Goal: Task Accomplishment & Management: Manage account settings

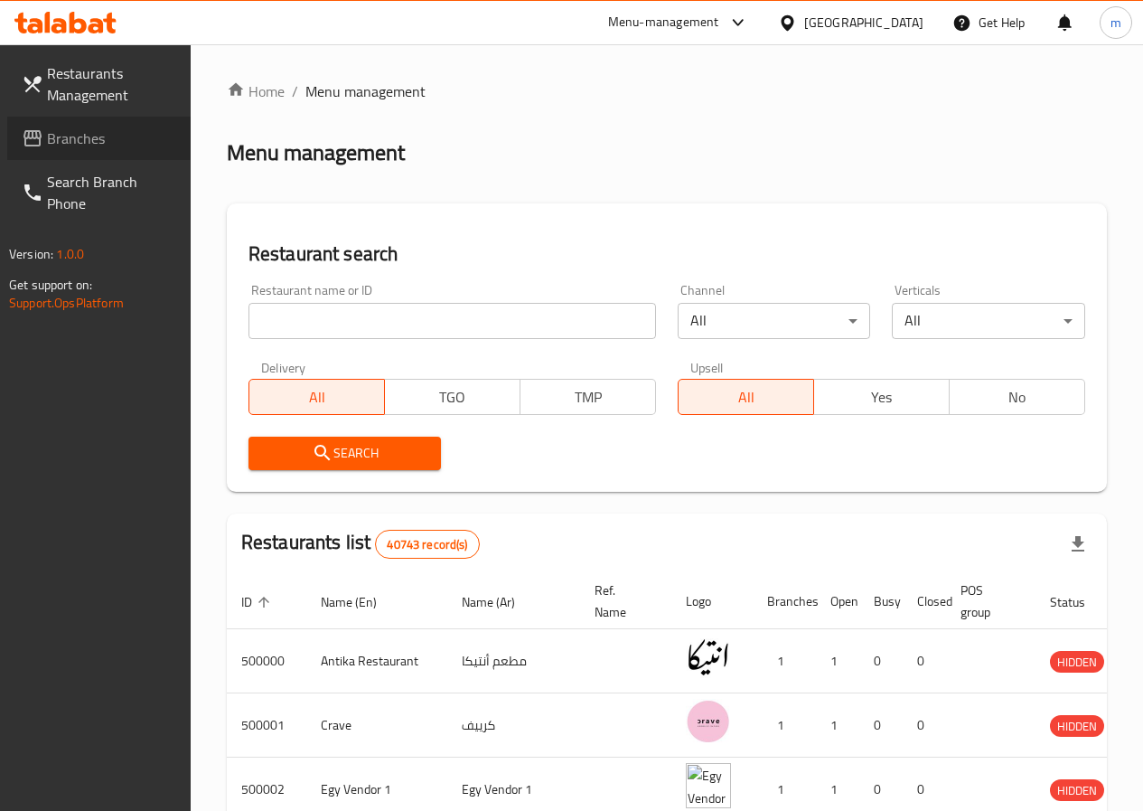
click at [93, 127] on span "Branches" at bounding box center [111, 138] width 129 height 22
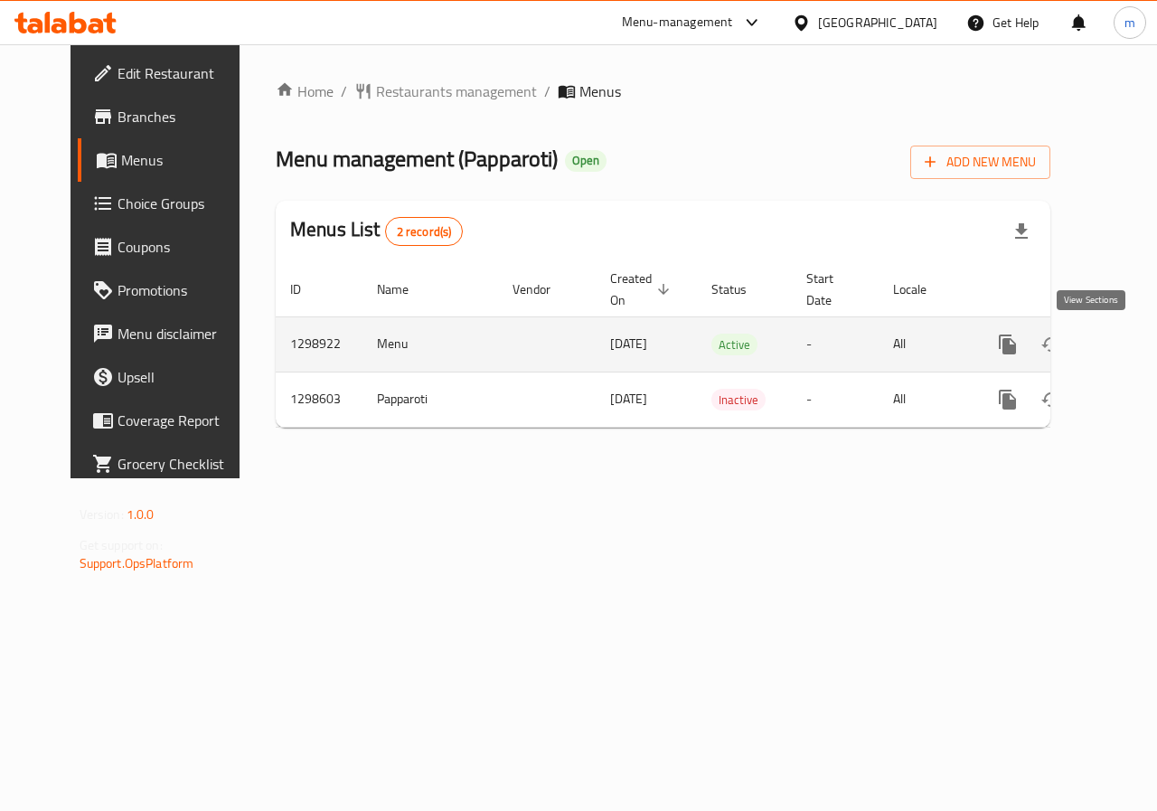
click at [1116, 337] on link "enhanced table" at bounding box center [1137, 344] width 43 height 43
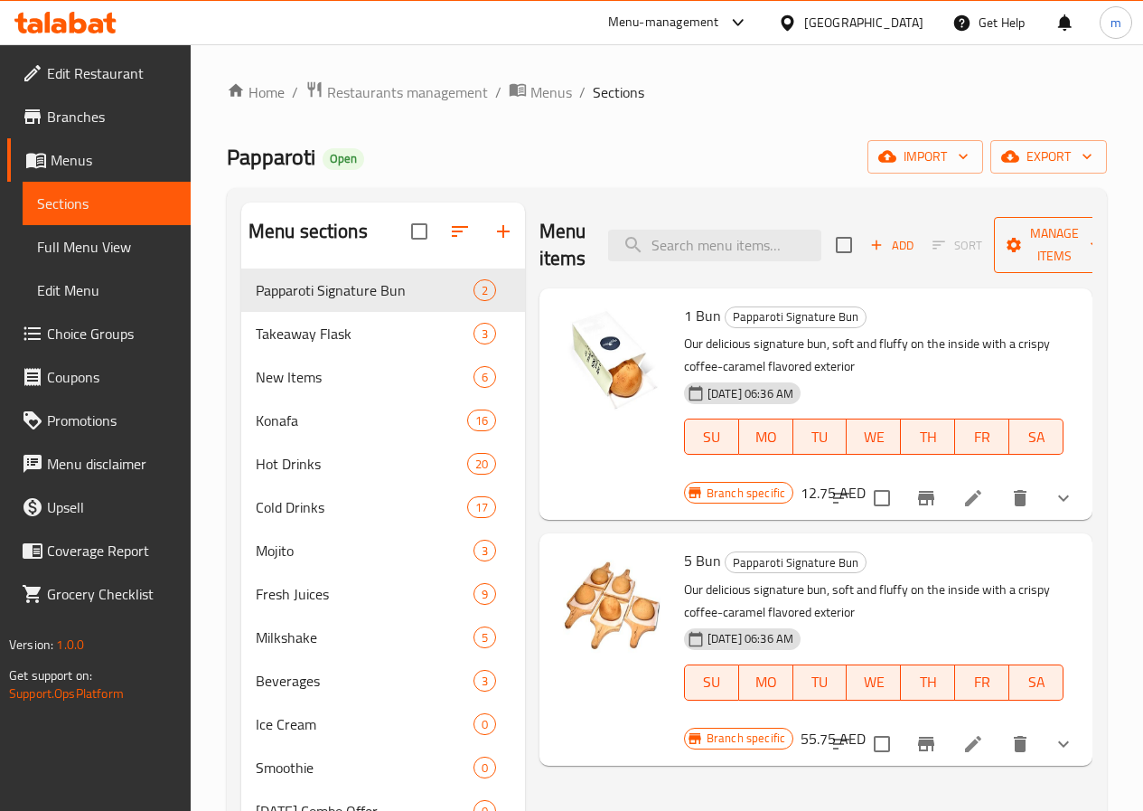
click at [1084, 242] on button "Manage items" at bounding box center [1054, 245] width 121 height 56
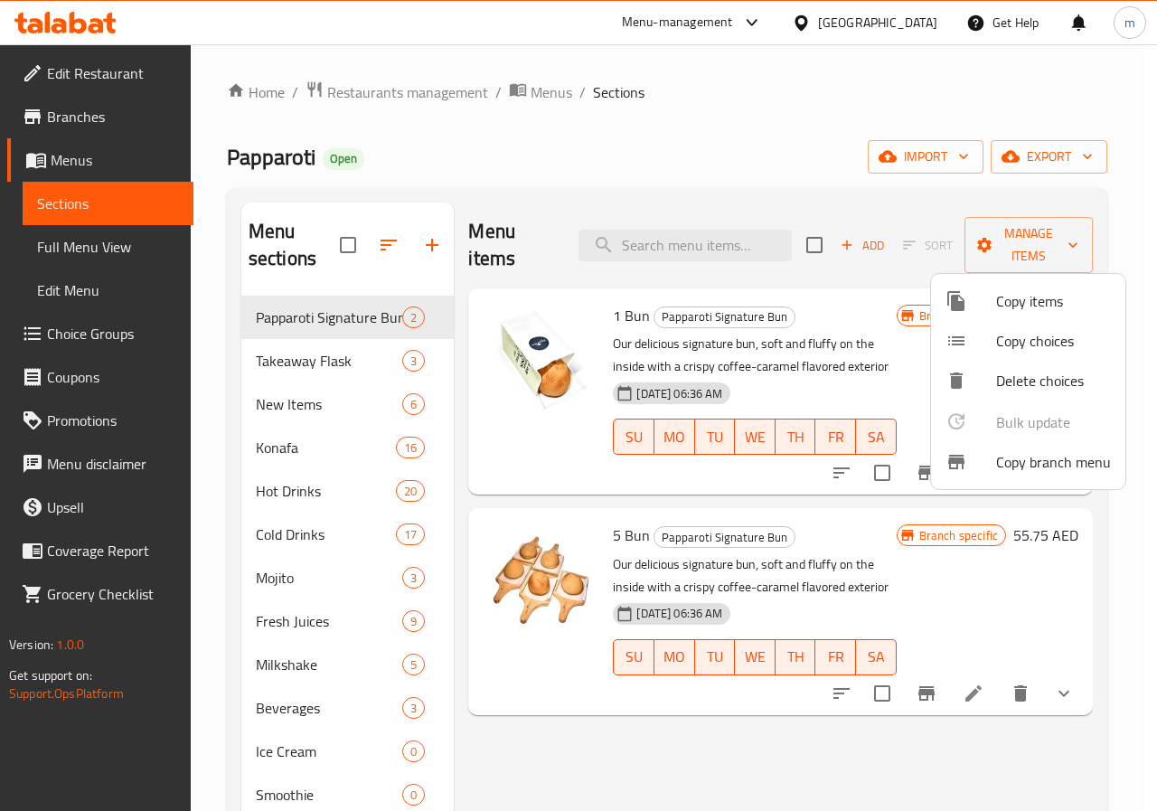
click at [1059, 463] on span "Copy branch menu" at bounding box center [1053, 462] width 115 height 22
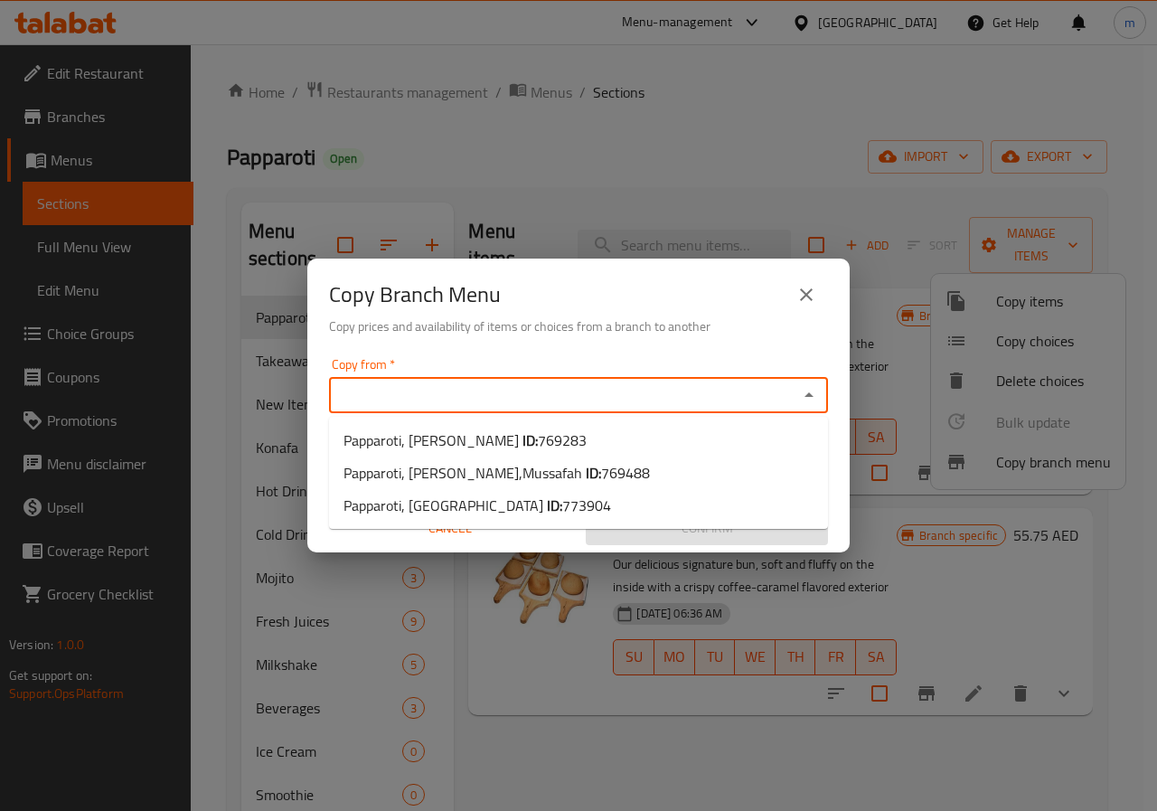
click at [585, 399] on input "Copy from   *" at bounding box center [563, 394] width 458 height 25
paste input "773904"
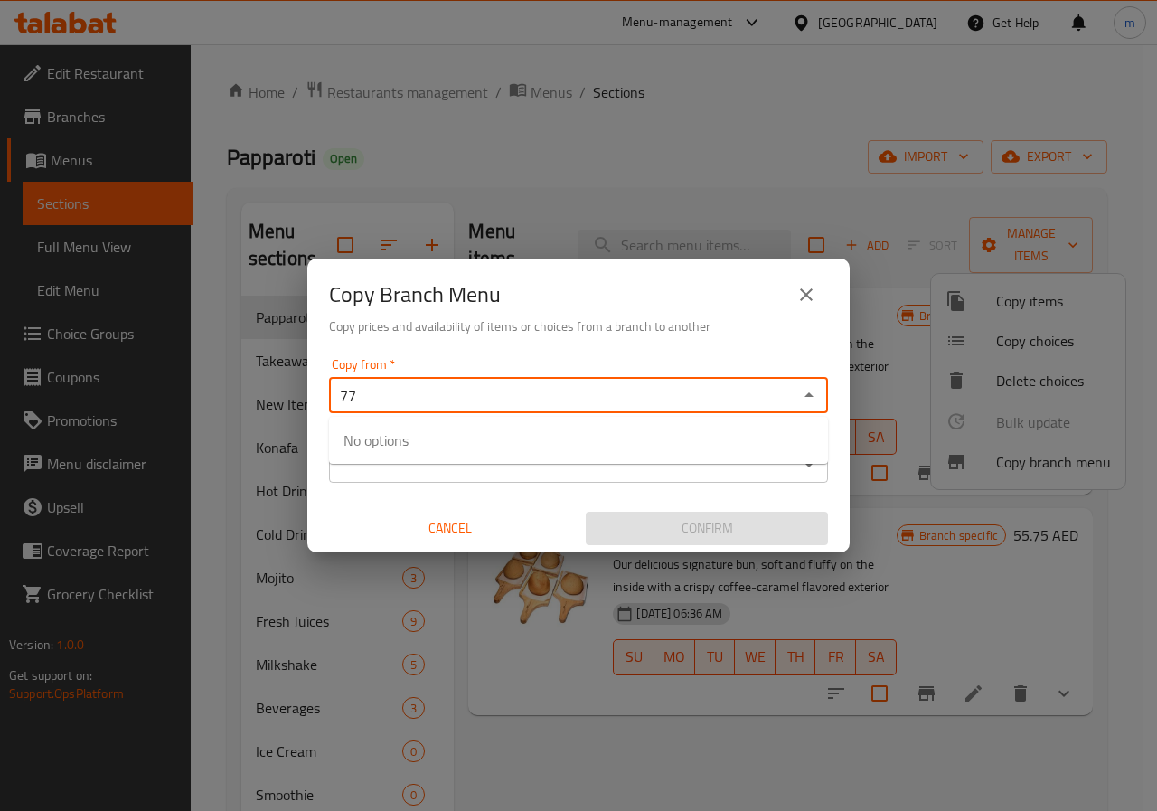
type input "7"
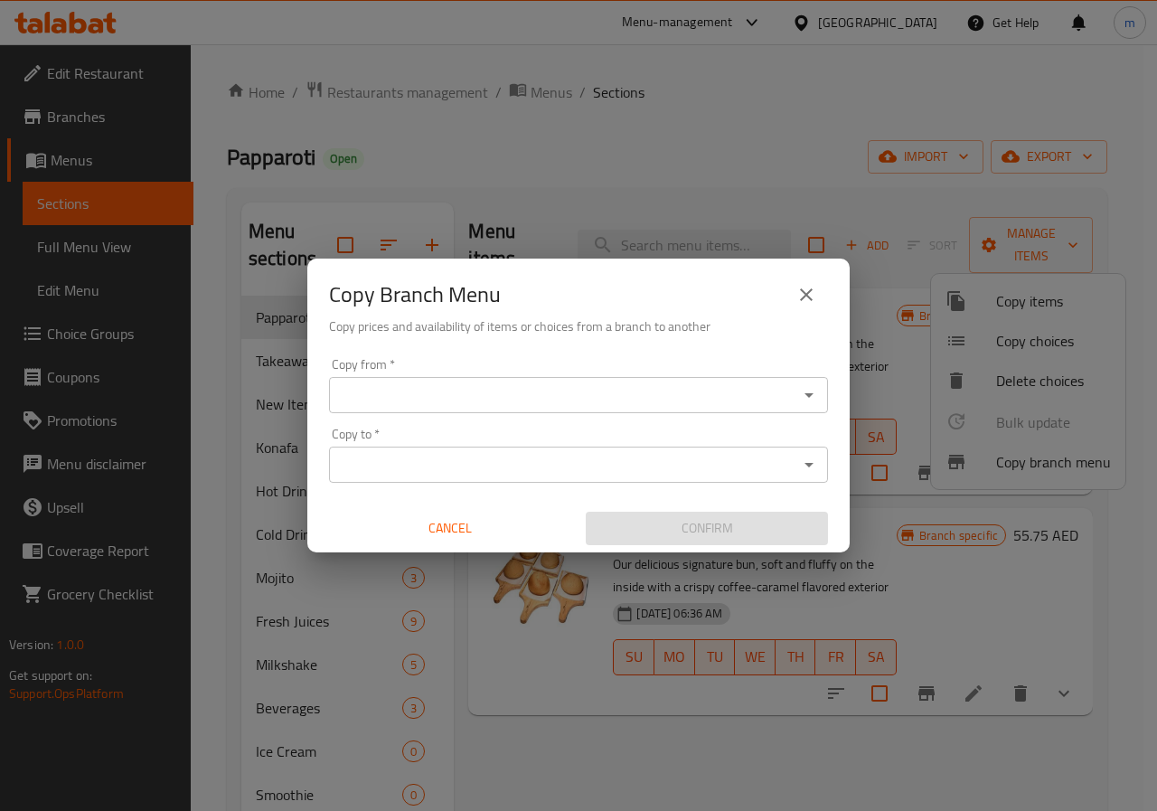
click at [360, 141] on div "Copy Branch Menu Copy prices and availability of items or choices from a branch…" at bounding box center [578, 405] width 1157 height 811
click at [817, 297] on button "close" at bounding box center [805, 294] width 43 height 43
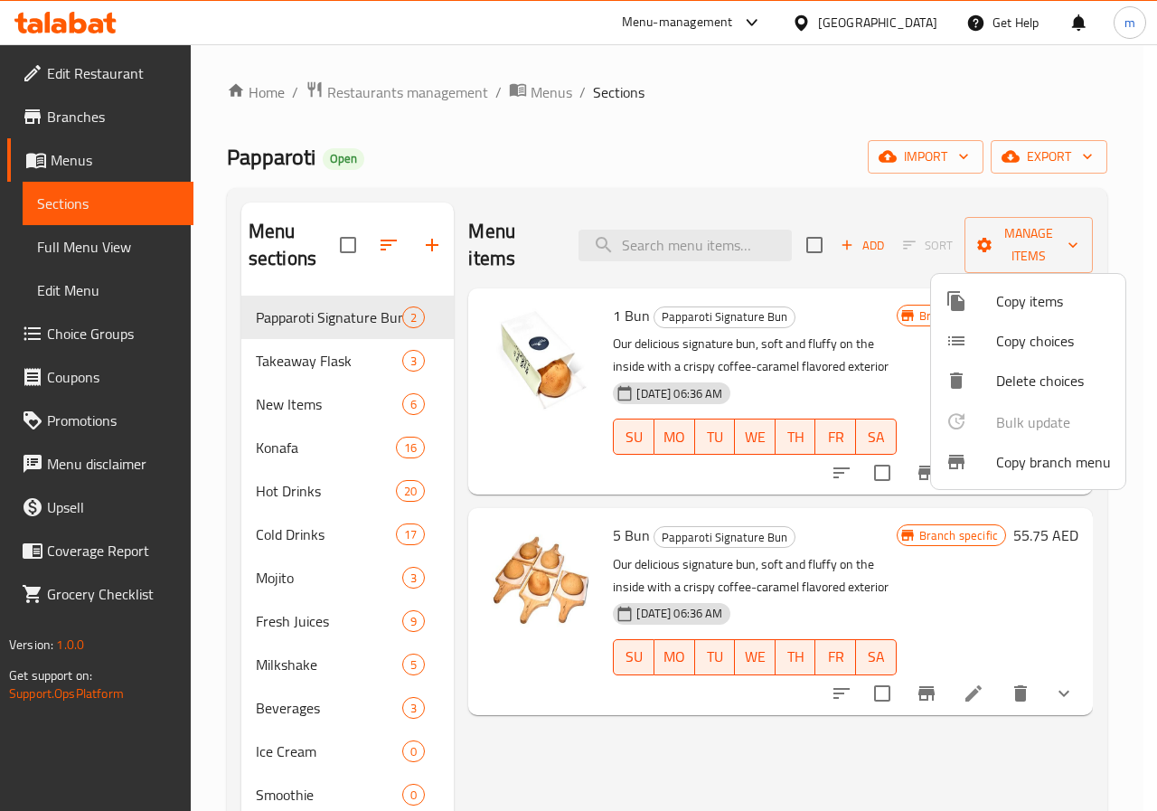
click at [127, 124] on div at bounding box center [578, 405] width 1157 height 811
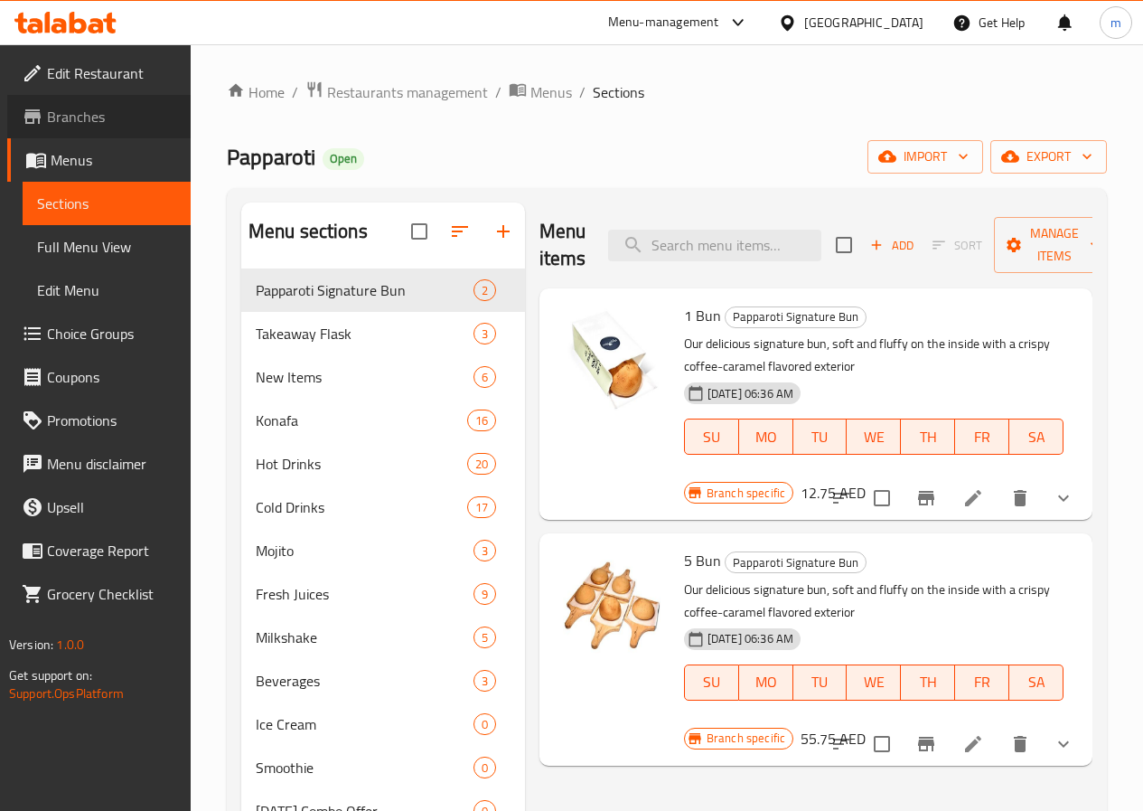
click at [127, 124] on span "Branches" at bounding box center [111, 117] width 129 height 22
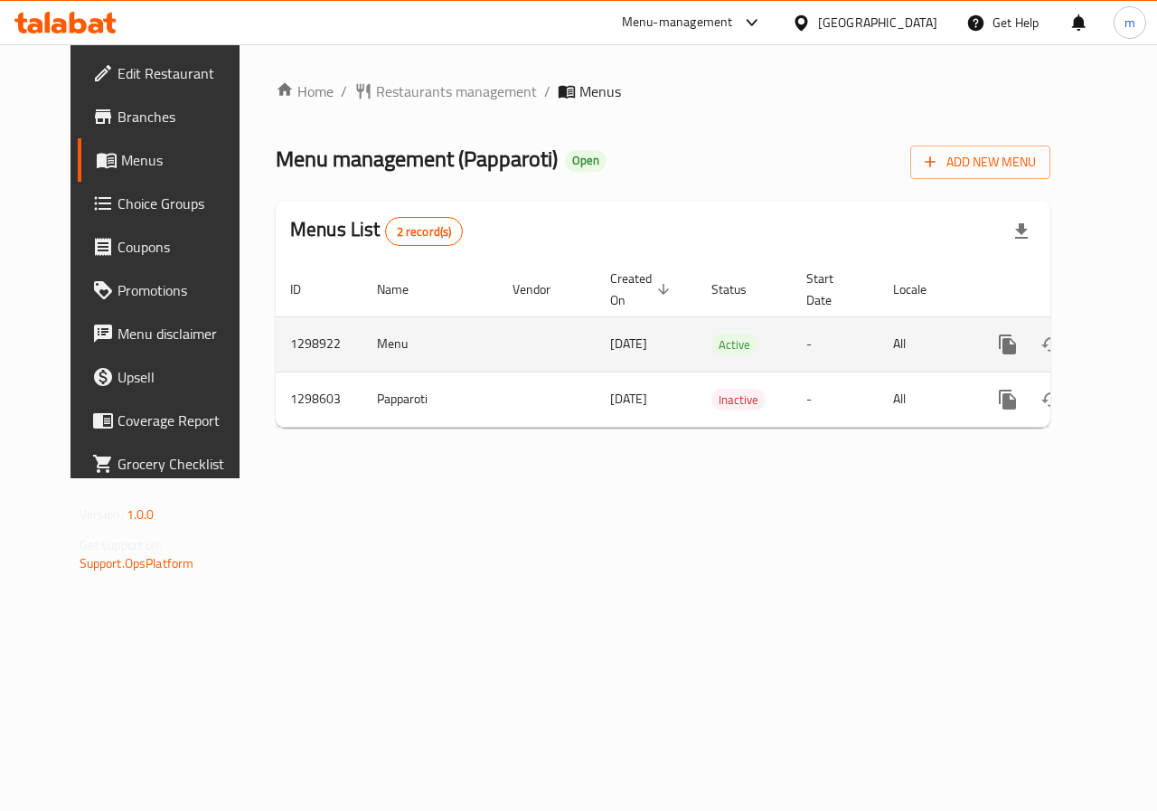
click at [1129, 340] on icon "enhanced table" at bounding box center [1137, 344] width 16 height 16
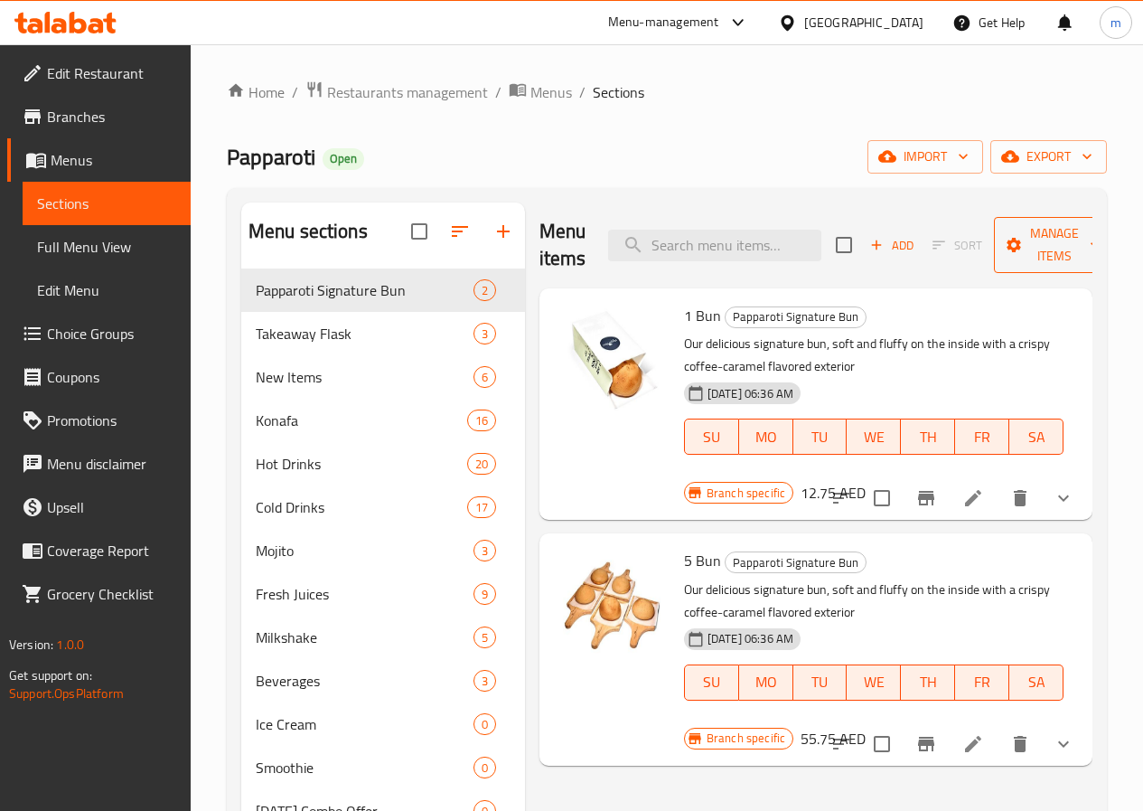
click at [1026, 253] on span "Manage items" at bounding box center [1054, 244] width 92 height 45
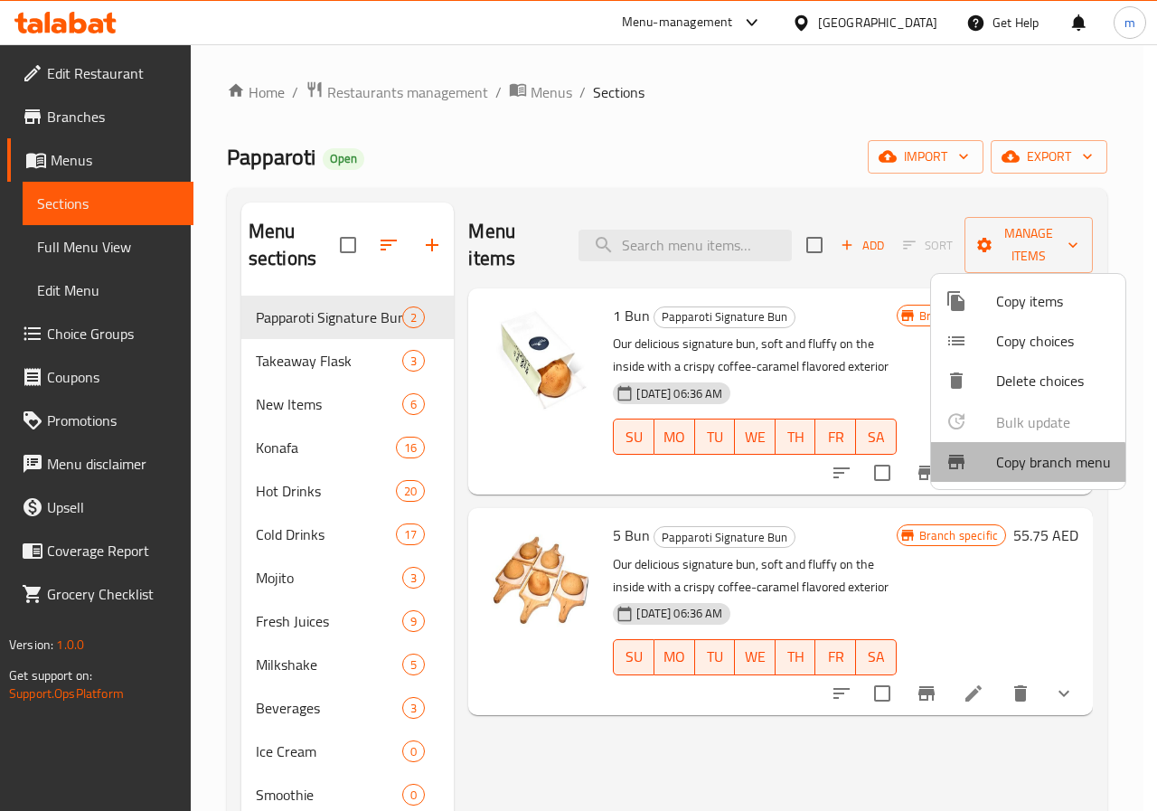
click at [1009, 468] on span "Copy branch menu" at bounding box center [1053, 462] width 115 height 22
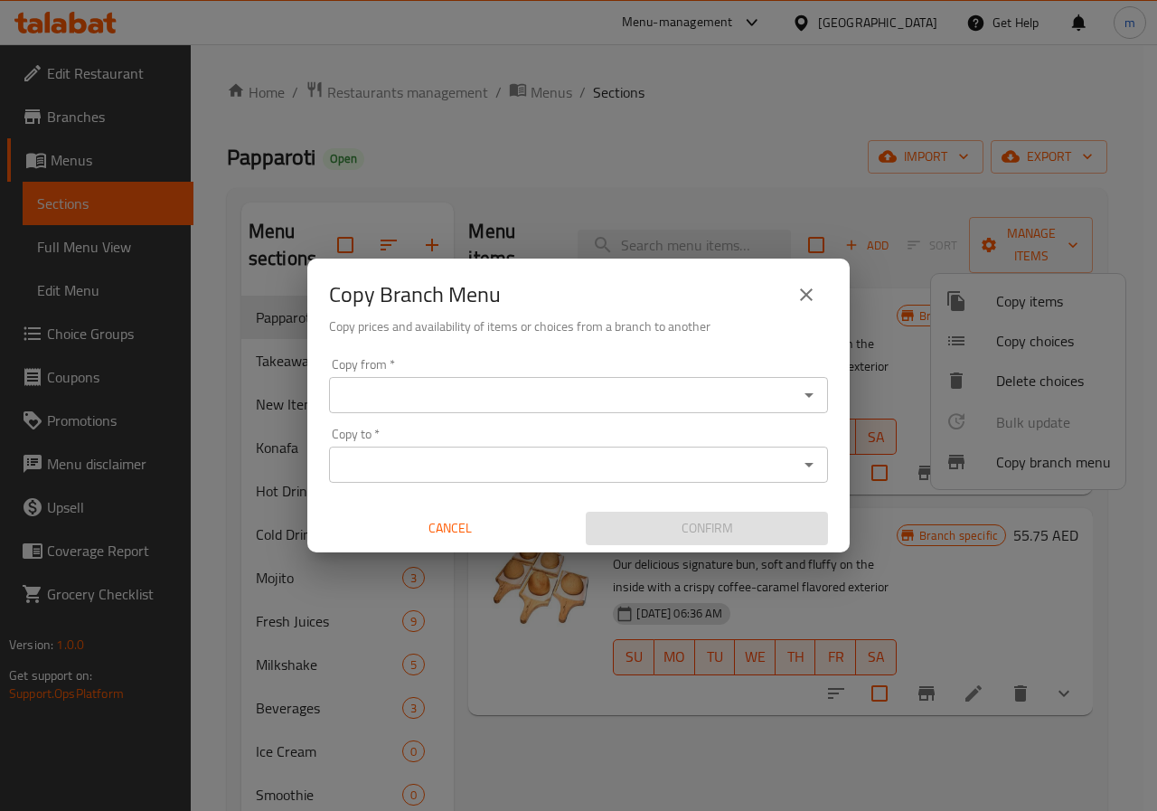
click at [655, 409] on div "Copy from *" at bounding box center [578, 395] width 499 height 36
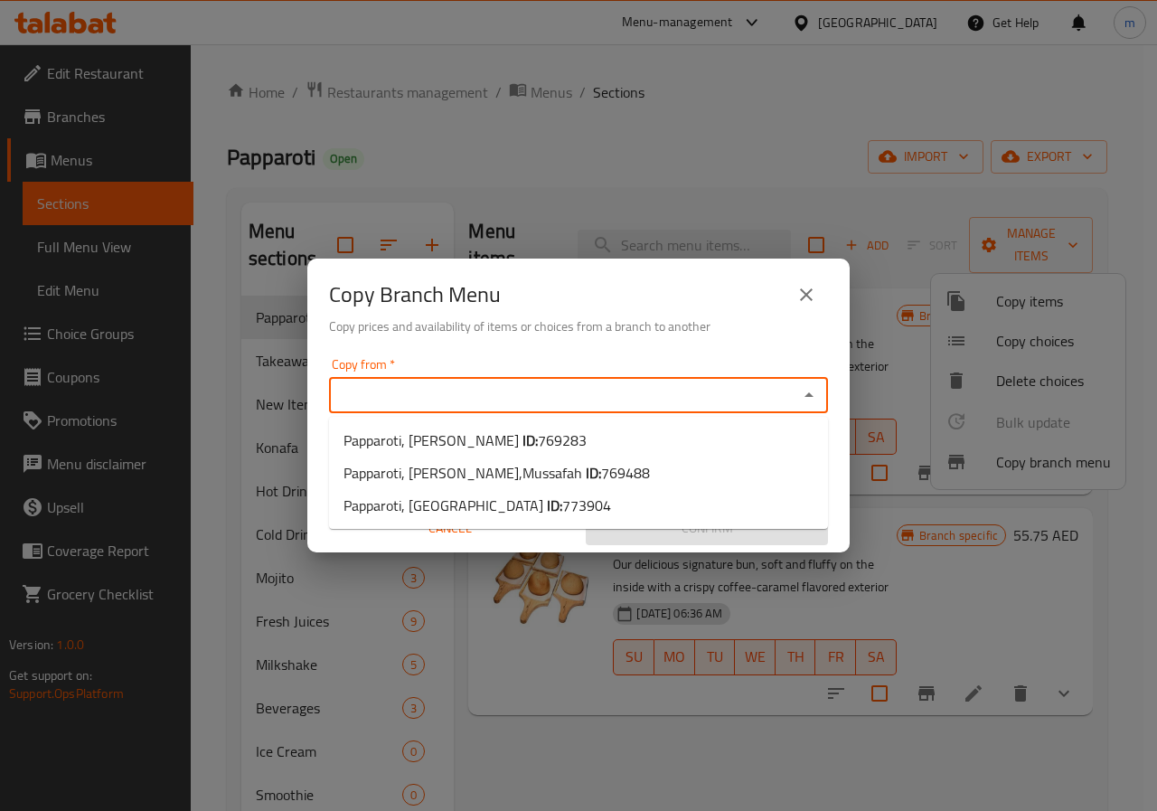
click at [725, 392] on input "Copy from   *" at bounding box center [563, 394] width 458 height 25
click at [621, 478] on li "Papparoti, Dalma Mall,Mussafah ID: 769488" at bounding box center [578, 472] width 499 height 33
type input "Papparoti, Dalma Mall,Mussafah"
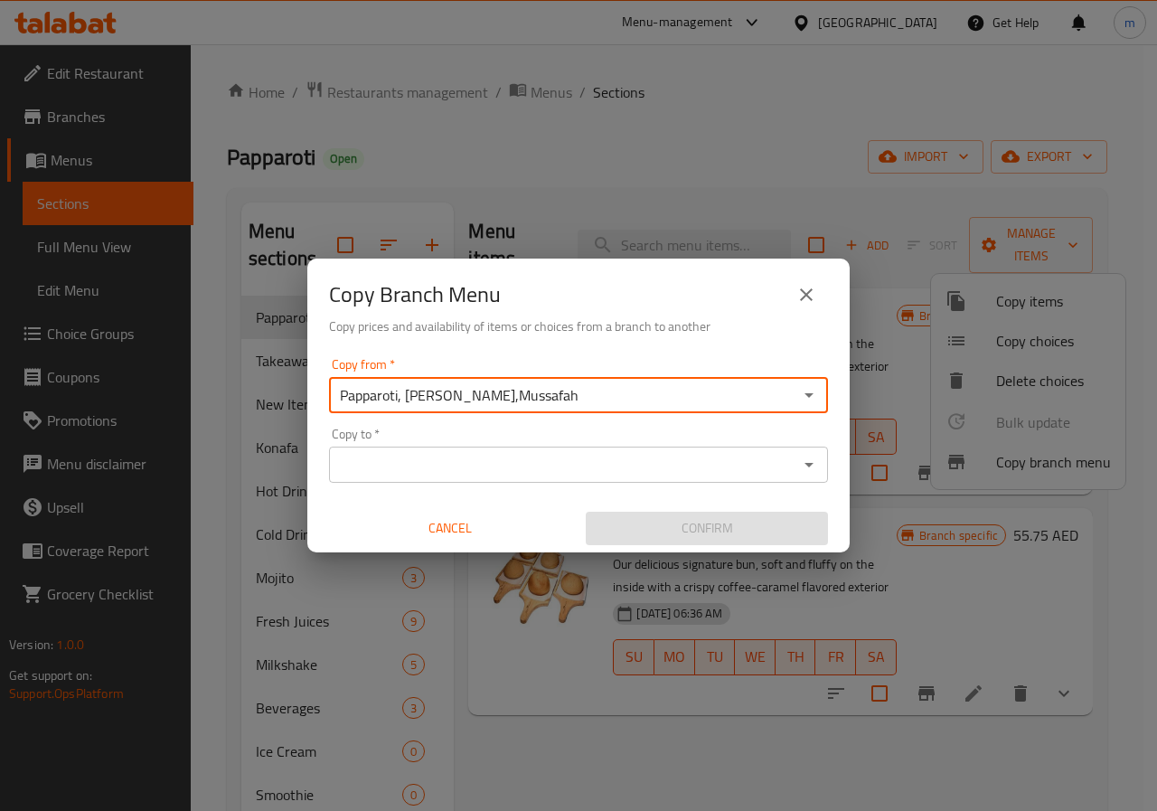
click at [558, 479] on div "Copy to *" at bounding box center [578, 464] width 499 height 36
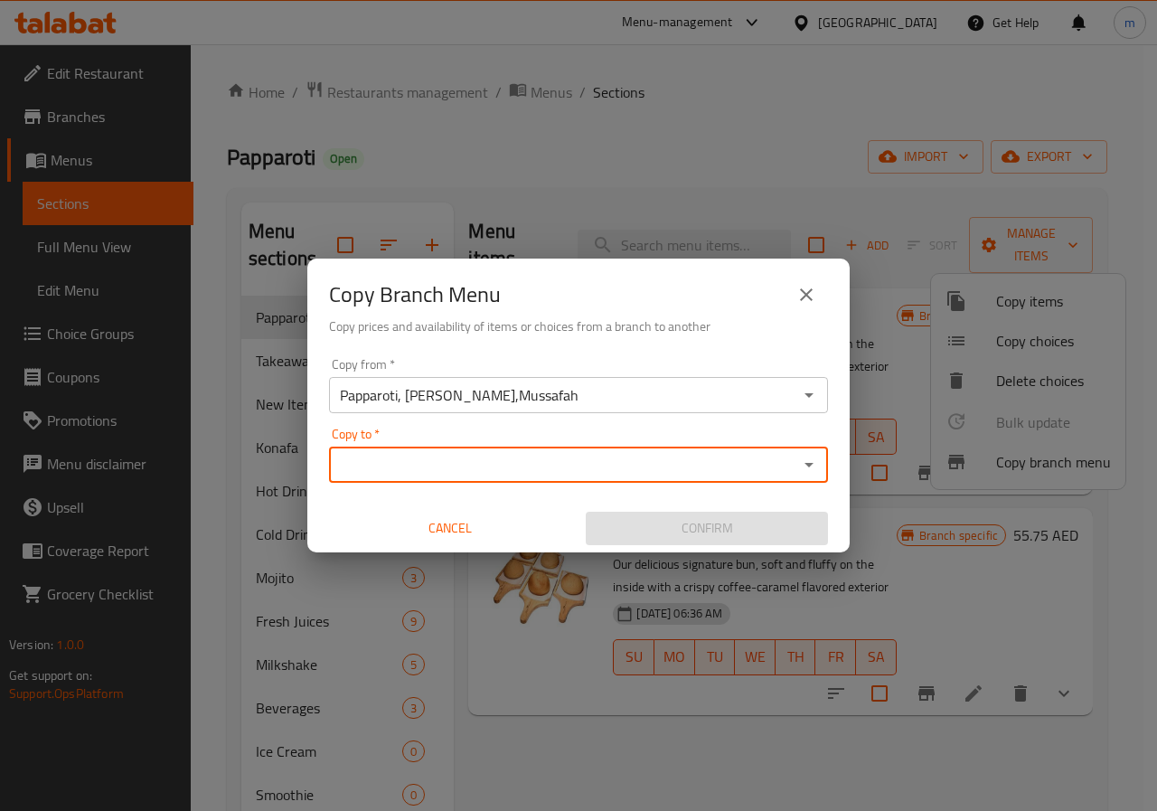
click at [595, 476] on input "Copy to   *" at bounding box center [563, 464] width 458 height 25
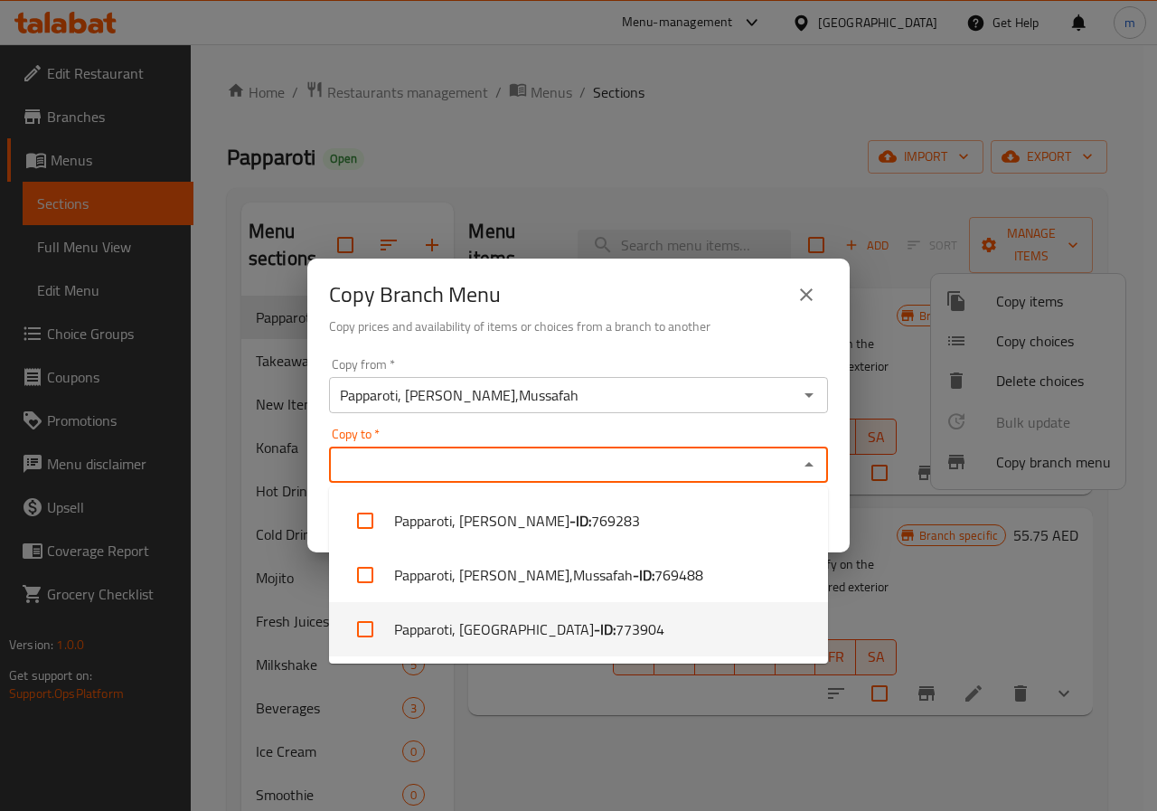
click at [615, 623] on span "773904" at bounding box center [639, 629] width 49 height 22
checkbox input "true"
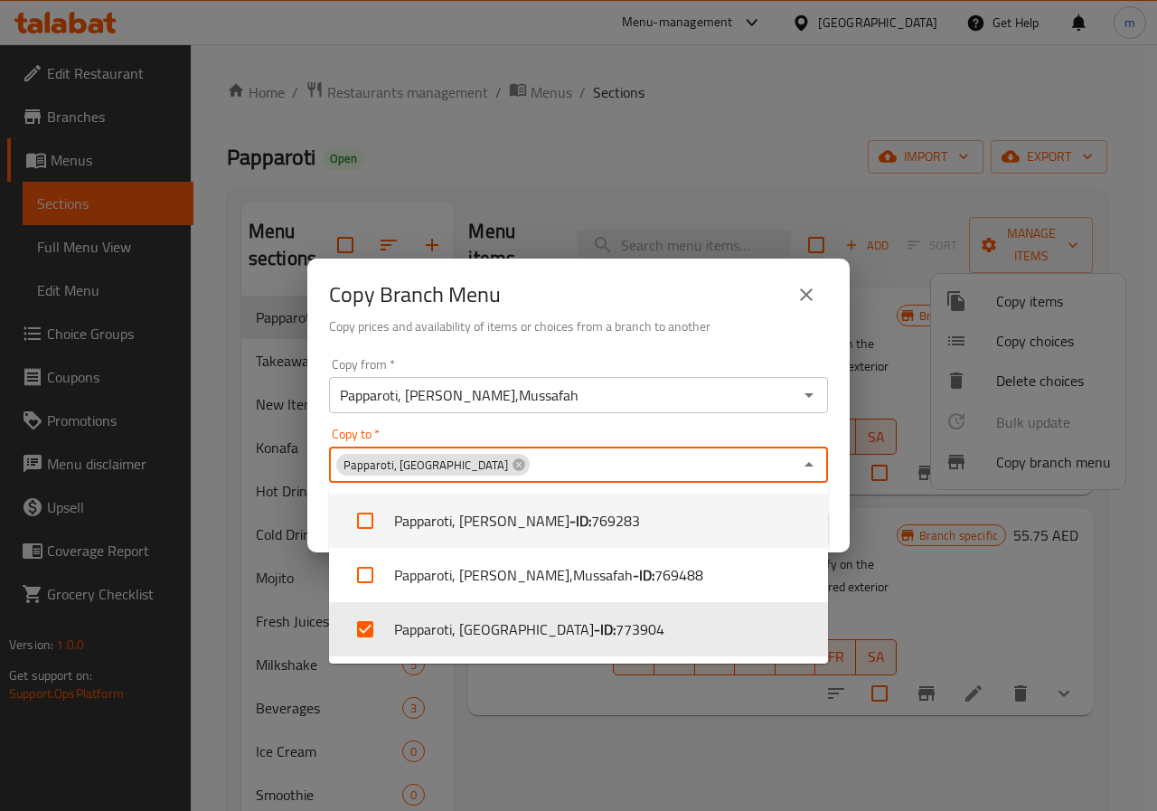
click at [632, 439] on div "Copy to   * Papparoti, Bani Yas East Copy to *" at bounding box center [578, 454] width 499 height 55
click at [709, 427] on div "Copy to   * Papparoti, Bani Yas East Copy to *" at bounding box center [578, 454] width 499 height 55
click at [821, 427] on div "Copy to   * Papparoti, Bani Yas East Copy to *" at bounding box center [578, 454] width 499 height 55
click at [848, 509] on div "Copy from   * Papparoti, Dalma Mall,Mussafah Copy from * Copy to   * Papparoti,…" at bounding box center [578, 452] width 542 height 202
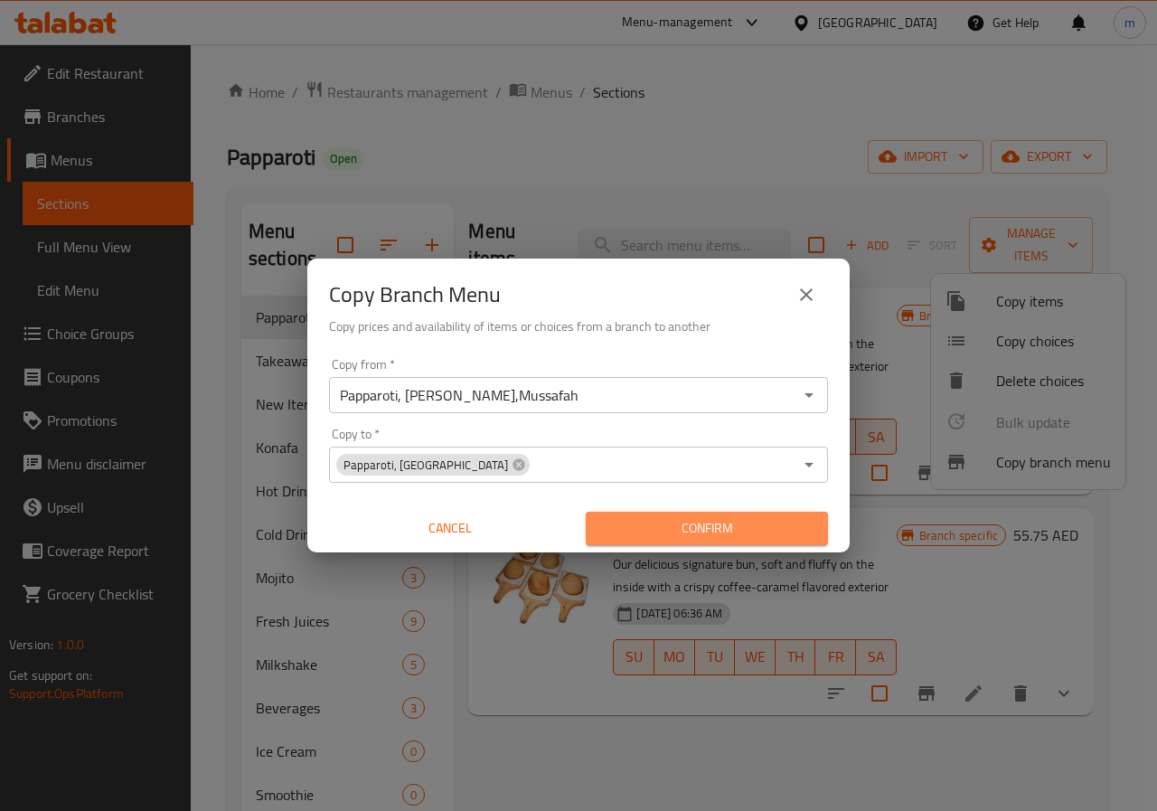
click at [728, 534] on span "Confirm" at bounding box center [706, 528] width 213 height 23
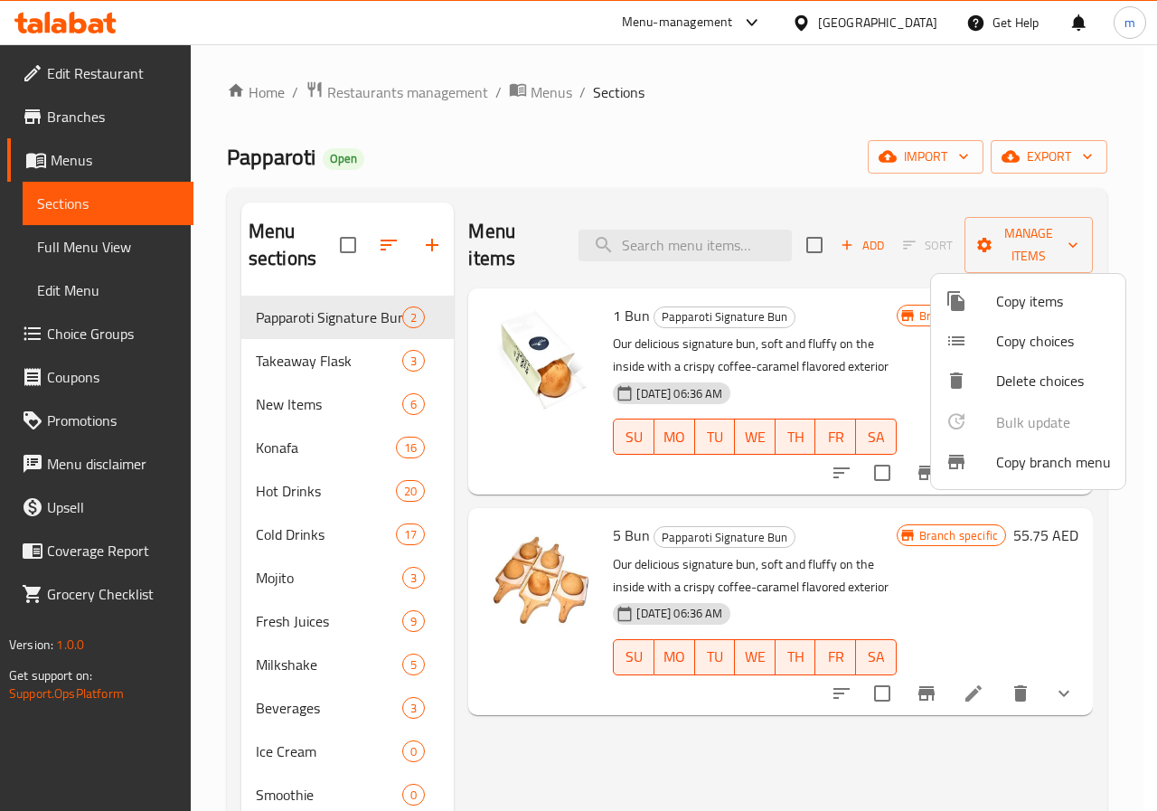
click at [123, 120] on div at bounding box center [578, 405] width 1157 height 811
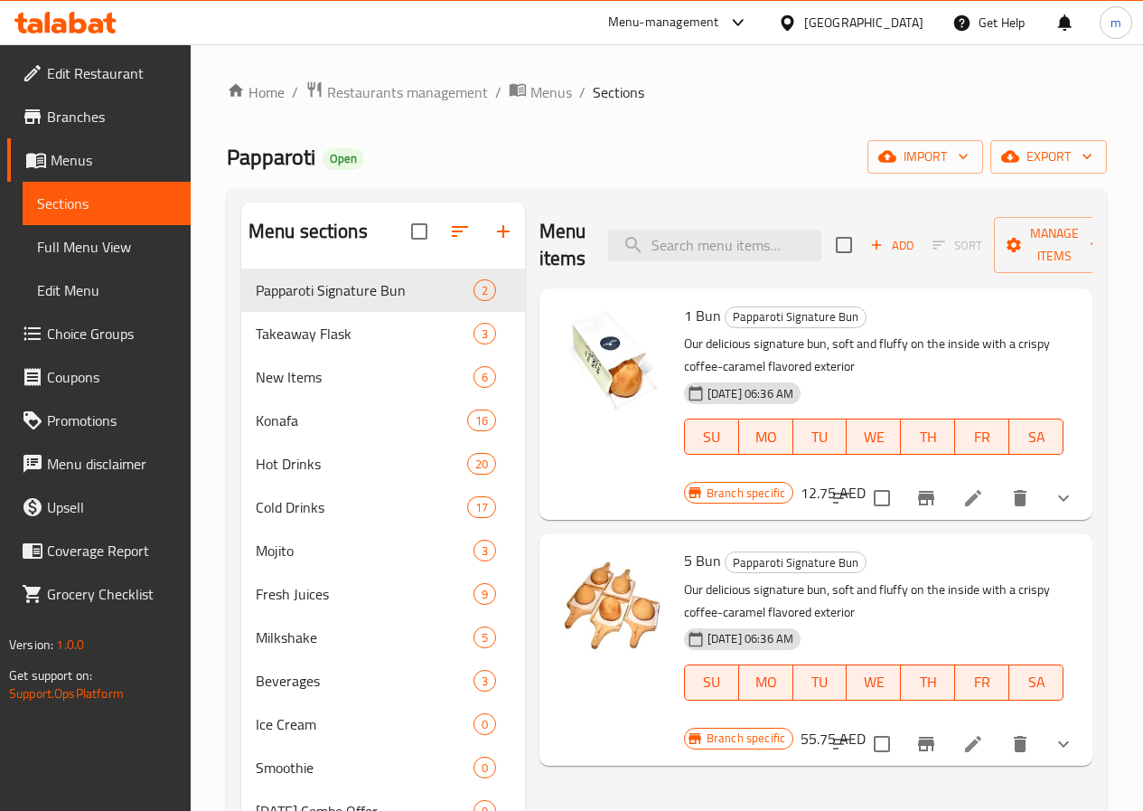
click at [123, 120] on span "Branches" at bounding box center [111, 117] width 129 height 22
click at [89, 36] on div at bounding box center [65, 23] width 131 height 36
click at [103, 107] on span "Branches" at bounding box center [111, 117] width 129 height 22
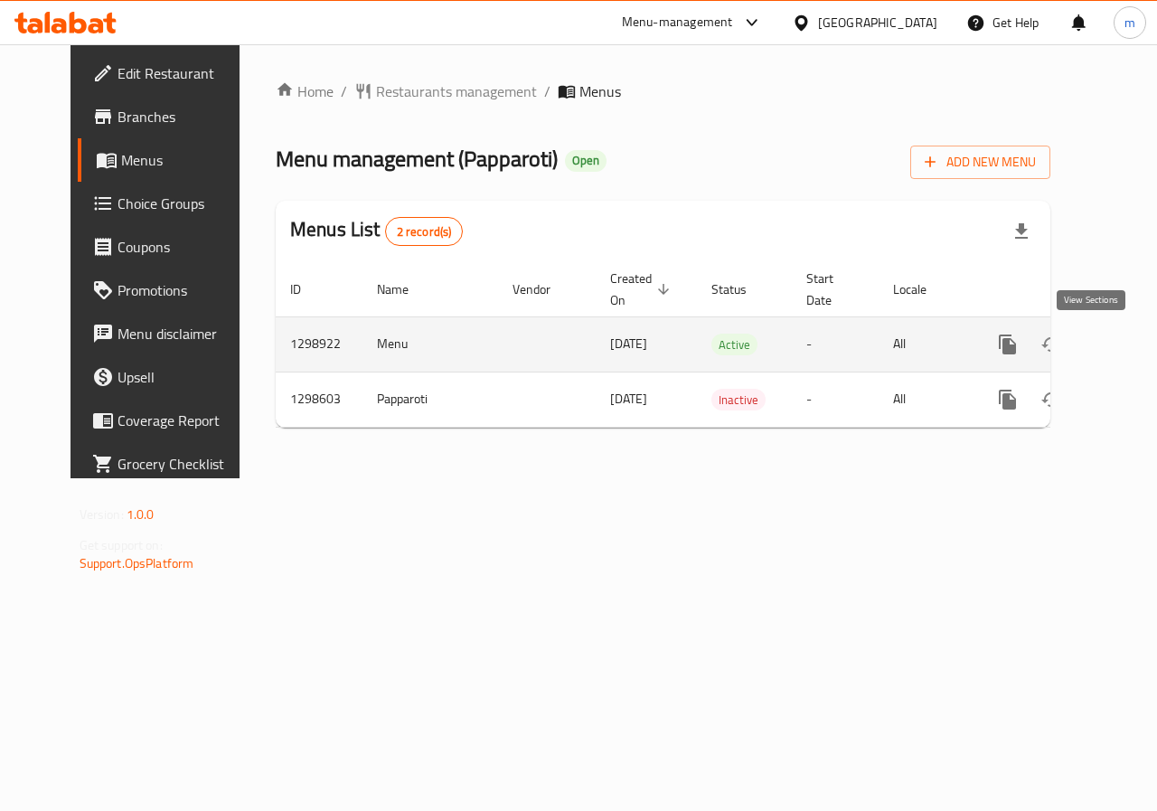
click at [1127, 334] on icon "enhanced table" at bounding box center [1138, 344] width 22 height 22
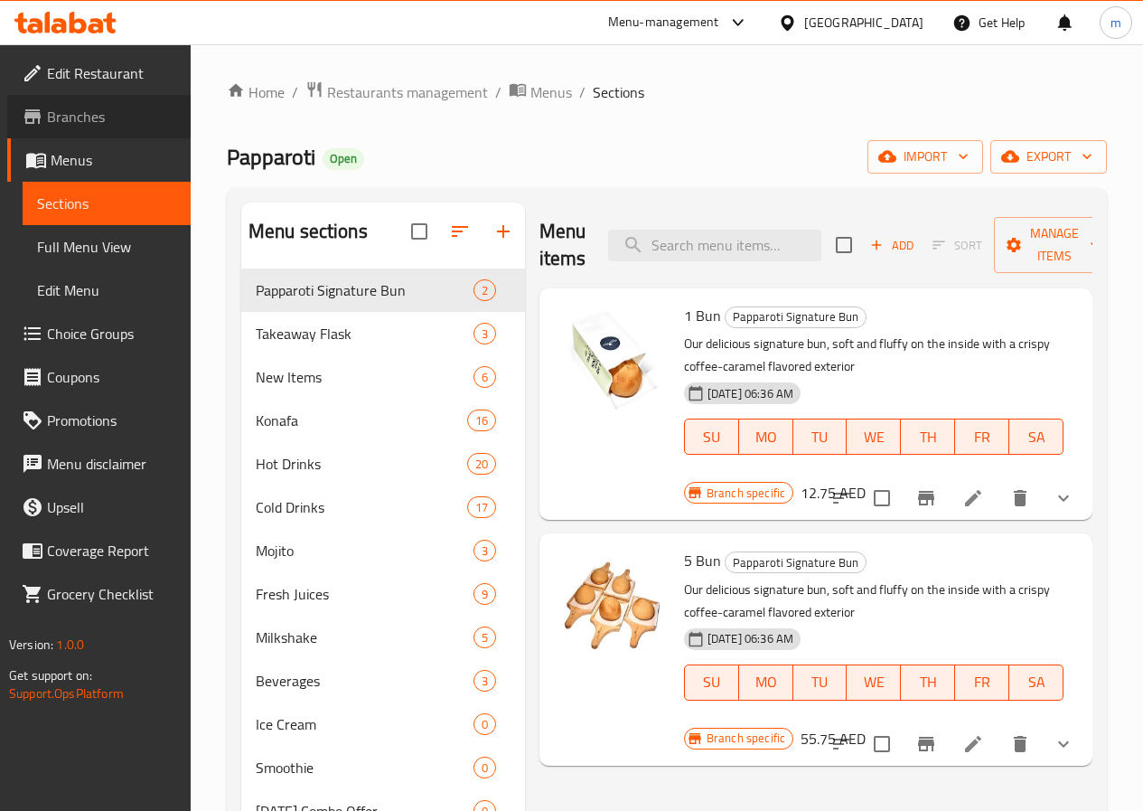
click at [82, 127] on span "Branches" at bounding box center [111, 117] width 129 height 22
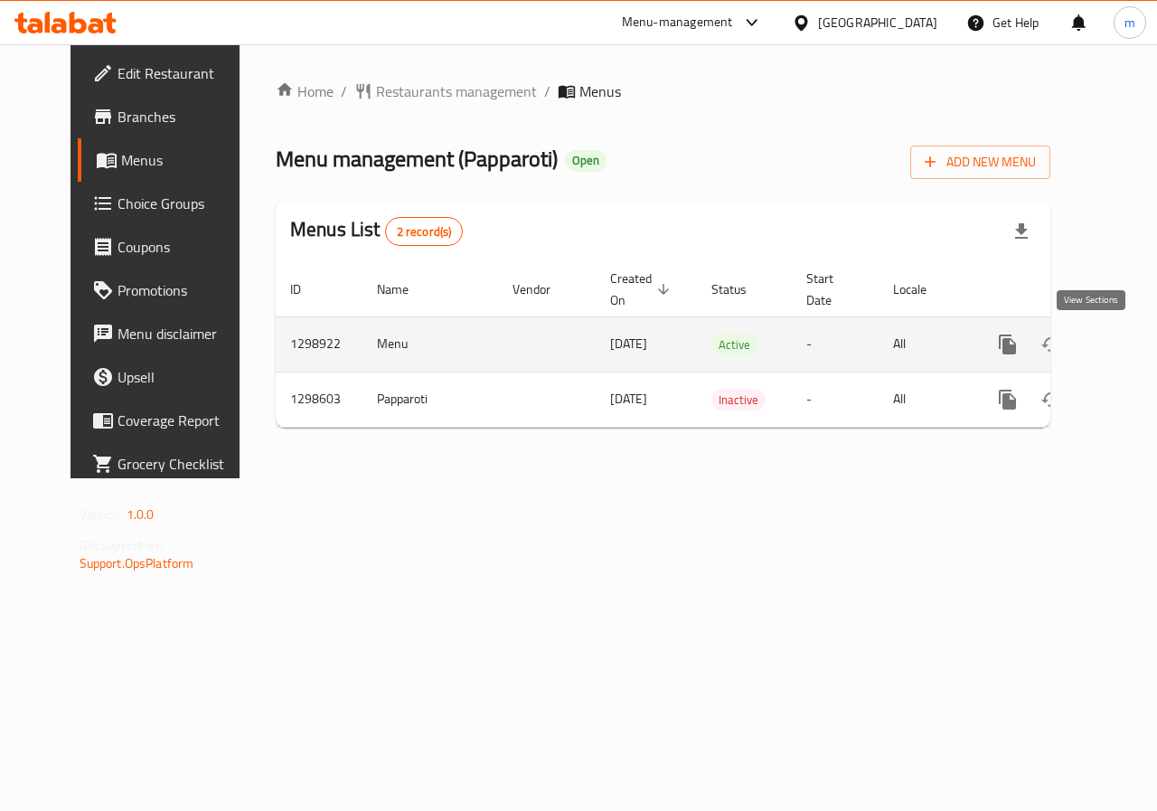
click at [1129, 342] on icon "enhanced table" at bounding box center [1137, 344] width 16 height 16
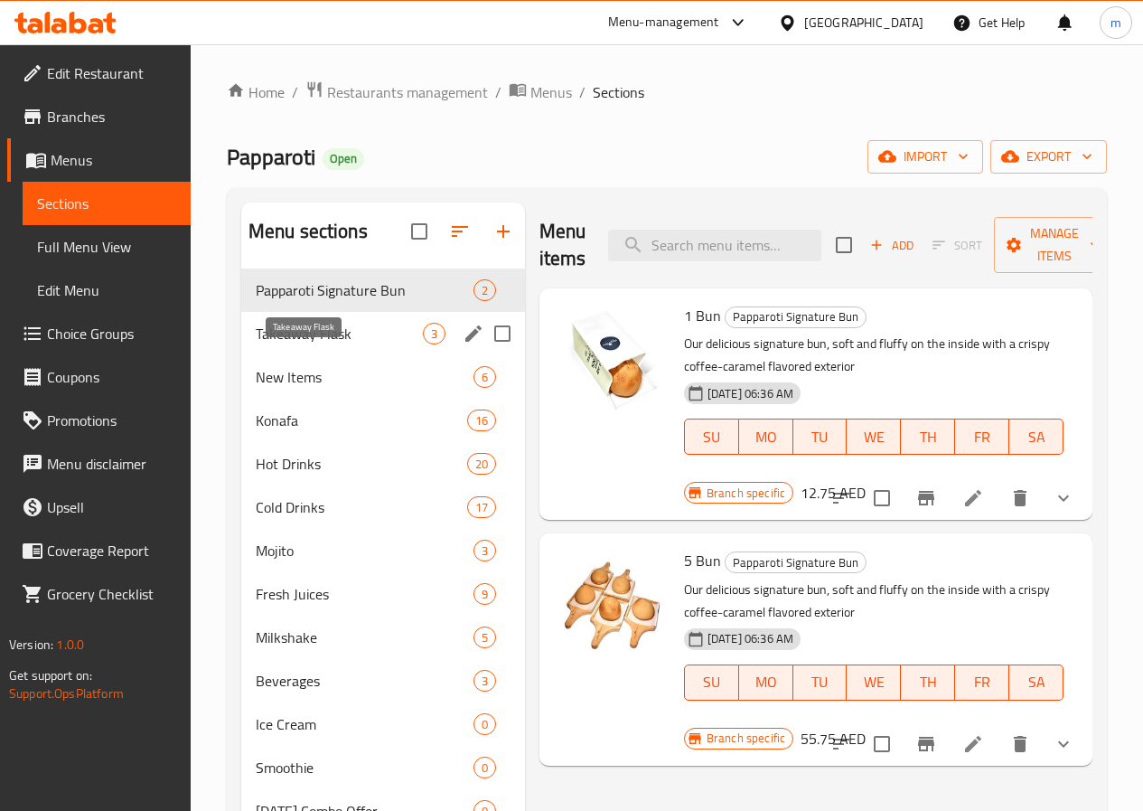
click at [297, 344] on span "Takeaway Flask" at bounding box center [339, 334] width 167 height 22
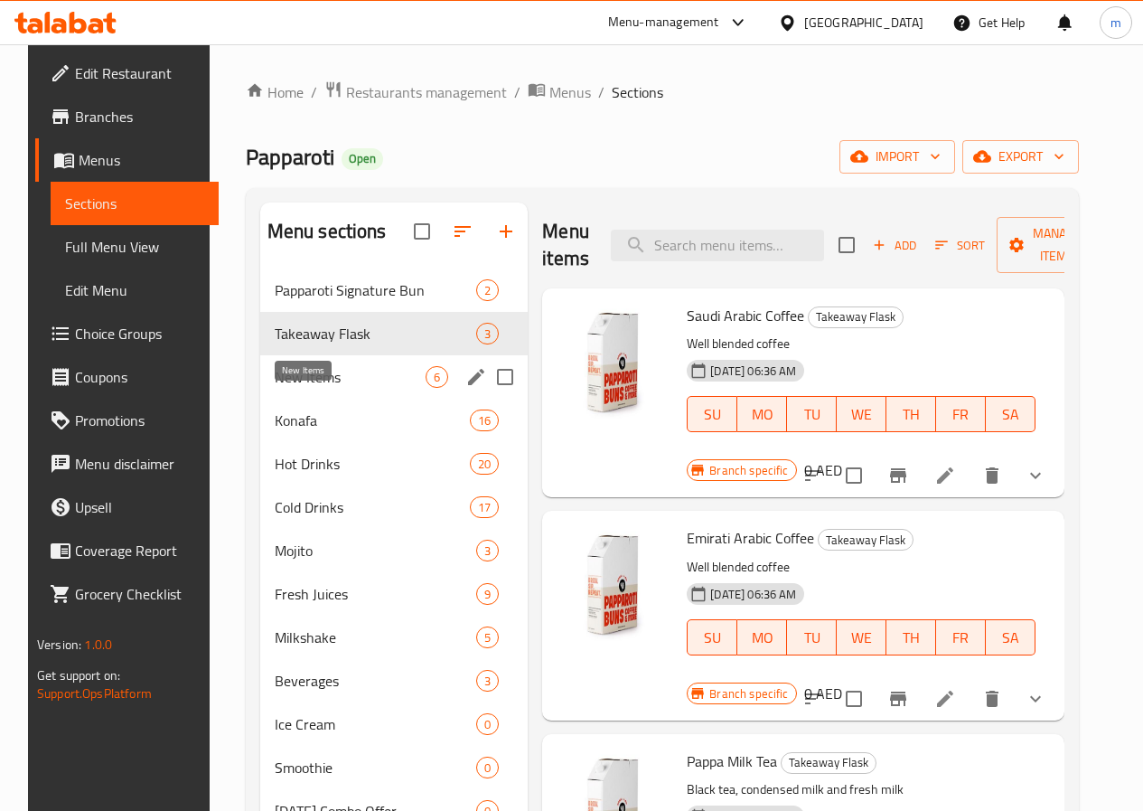
click at [299, 388] on span "New Items" at bounding box center [351, 377] width 152 height 22
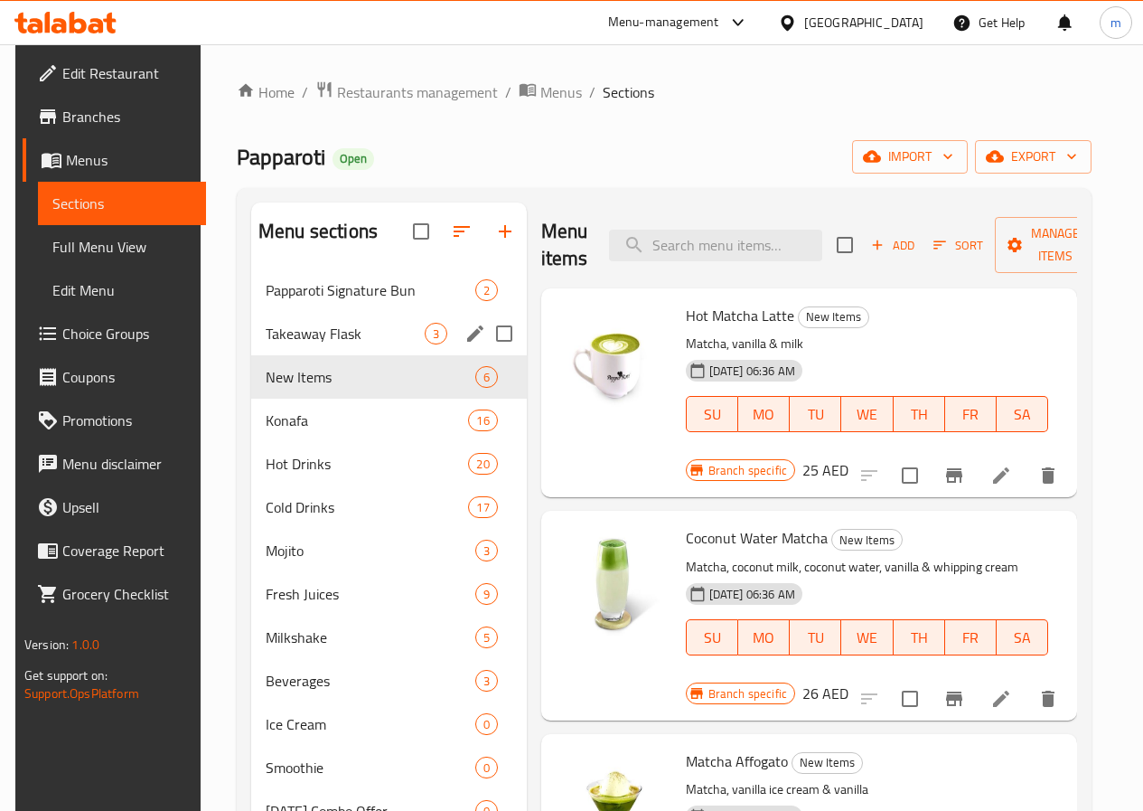
click at [300, 340] on div "Takeaway Flask 3" at bounding box center [389, 333] width 276 height 43
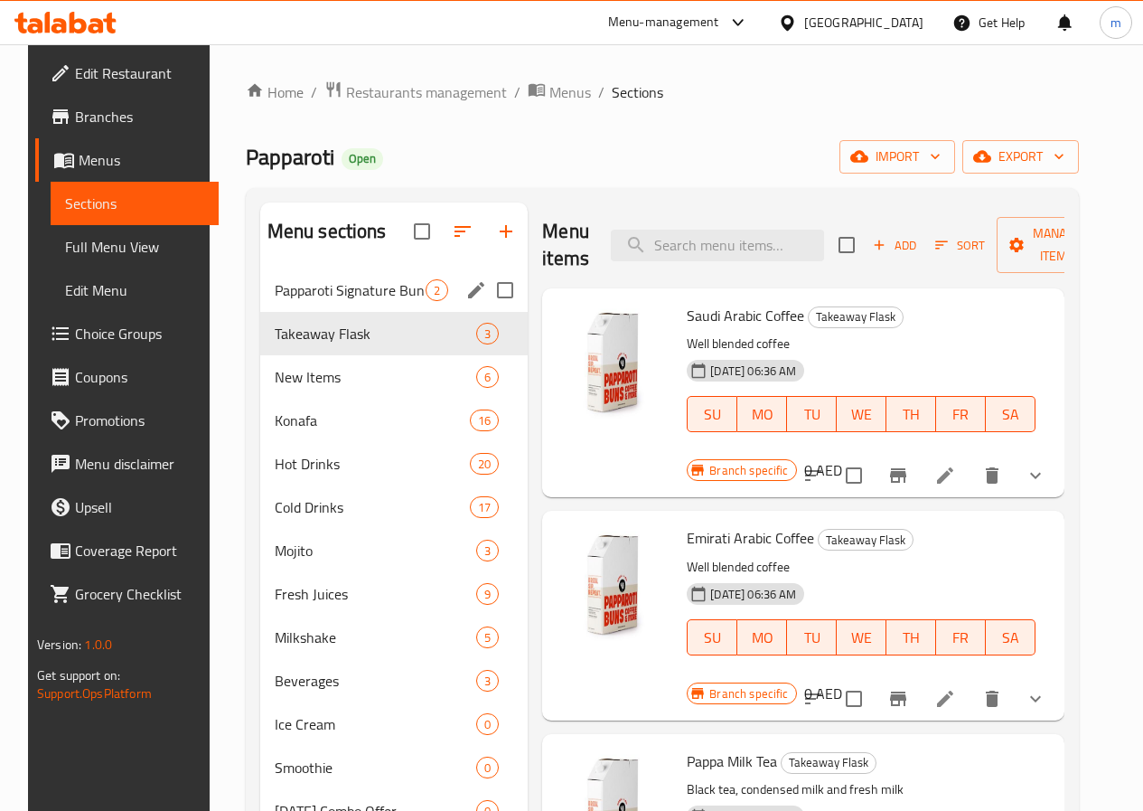
click at [302, 295] on div "Papparoti Signature Bun 2" at bounding box center [394, 289] width 268 height 43
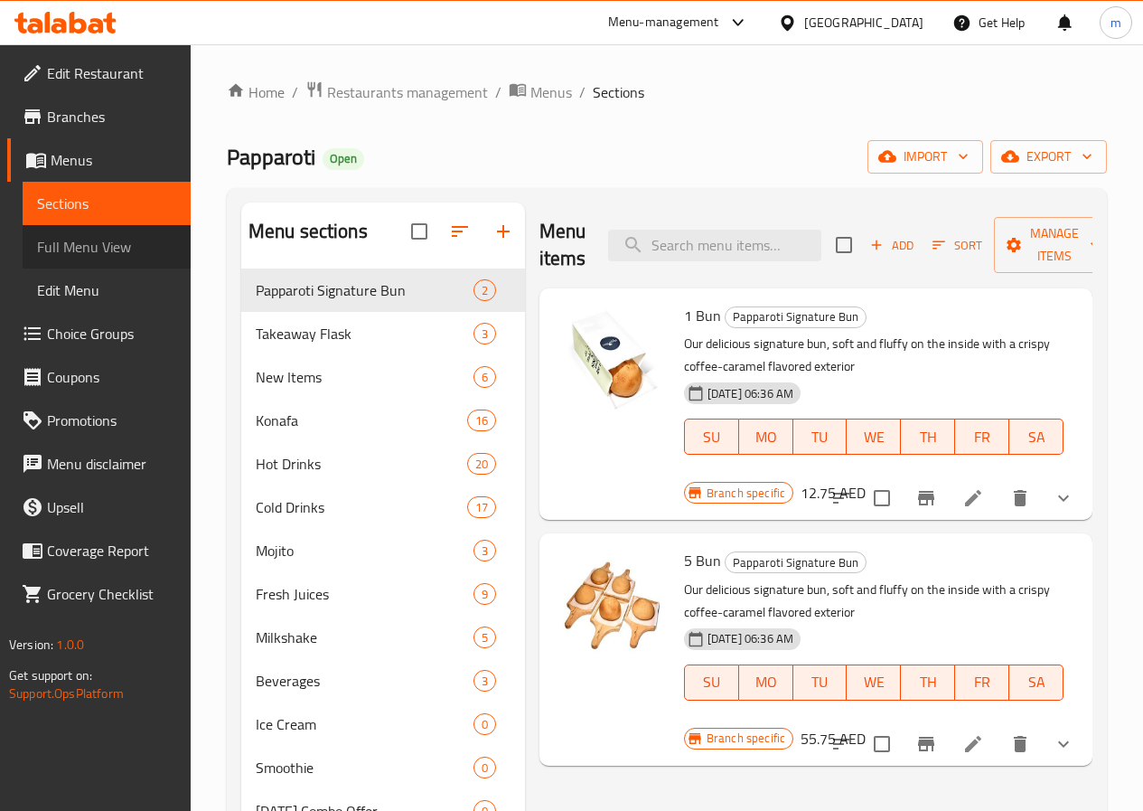
click at [123, 254] on span "Full Menu View" at bounding box center [106, 247] width 139 height 22
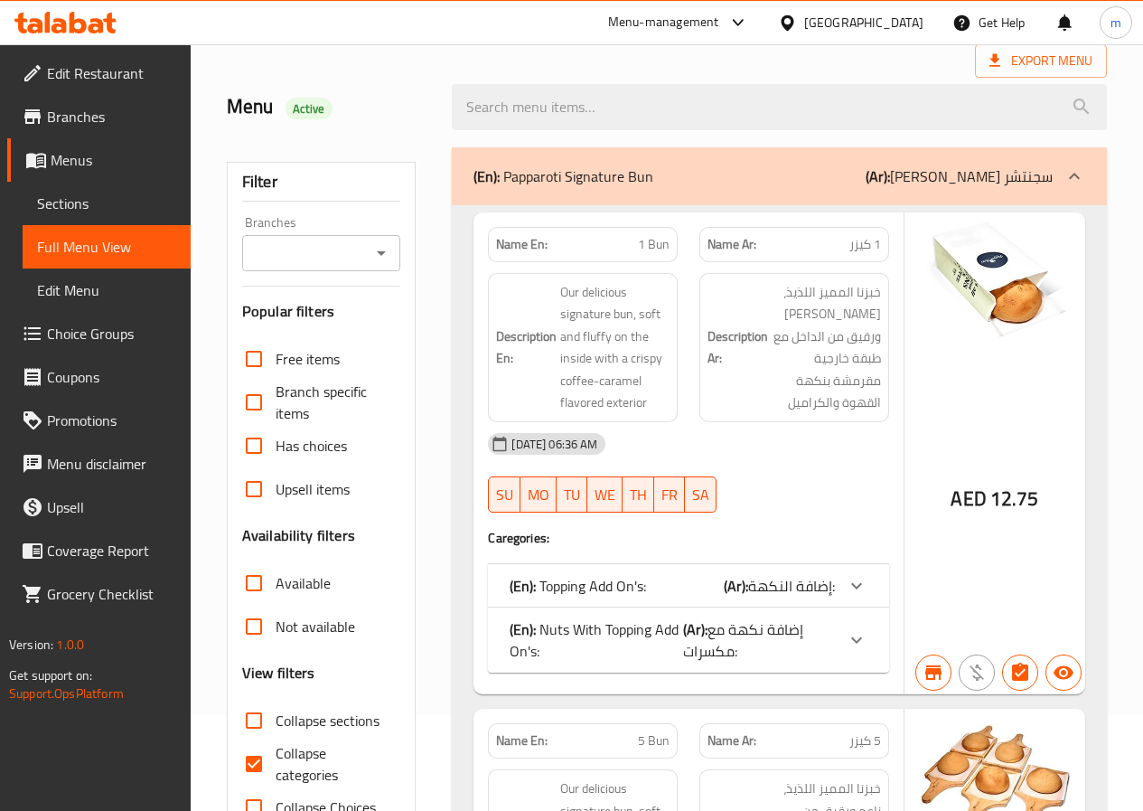
scroll to position [181, 0]
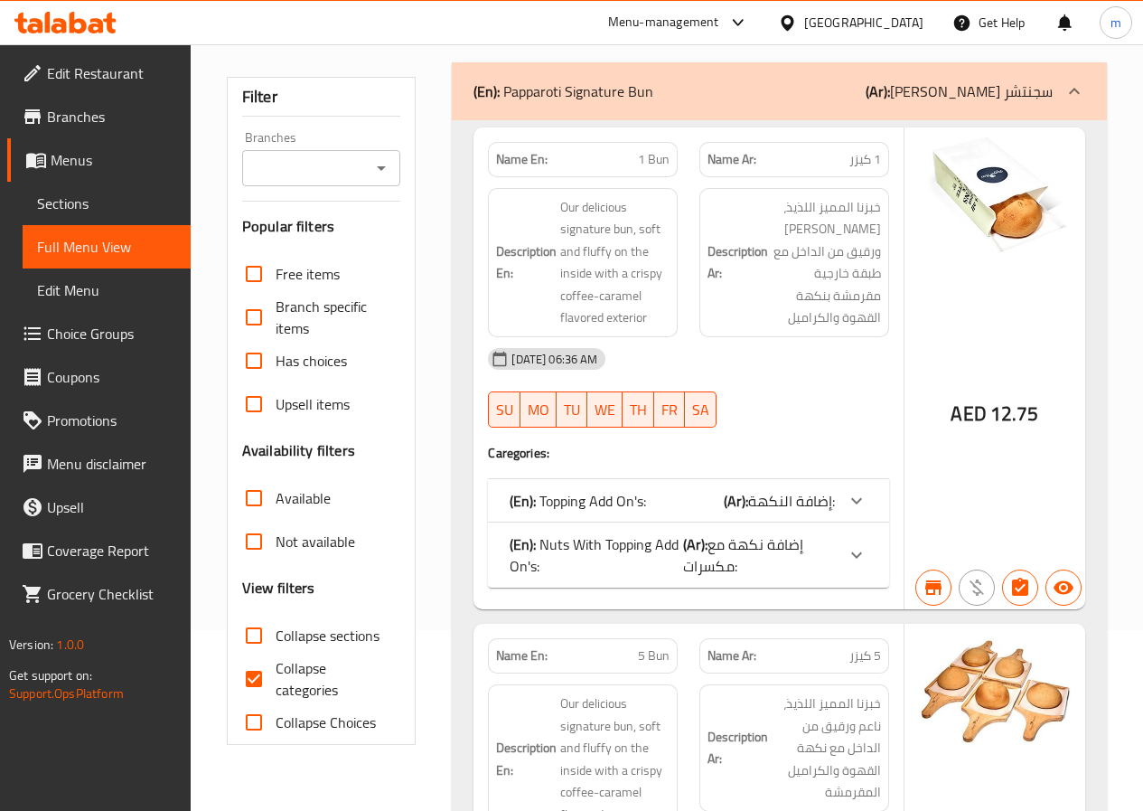
click at [287, 689] on span "Collapse categories" at bounding box center [331, 678] width 111 height 43
click at [276, 689] on input "Collapse categories" at bounding box center [253, 678] width 43 height 43
checkbox input "false"
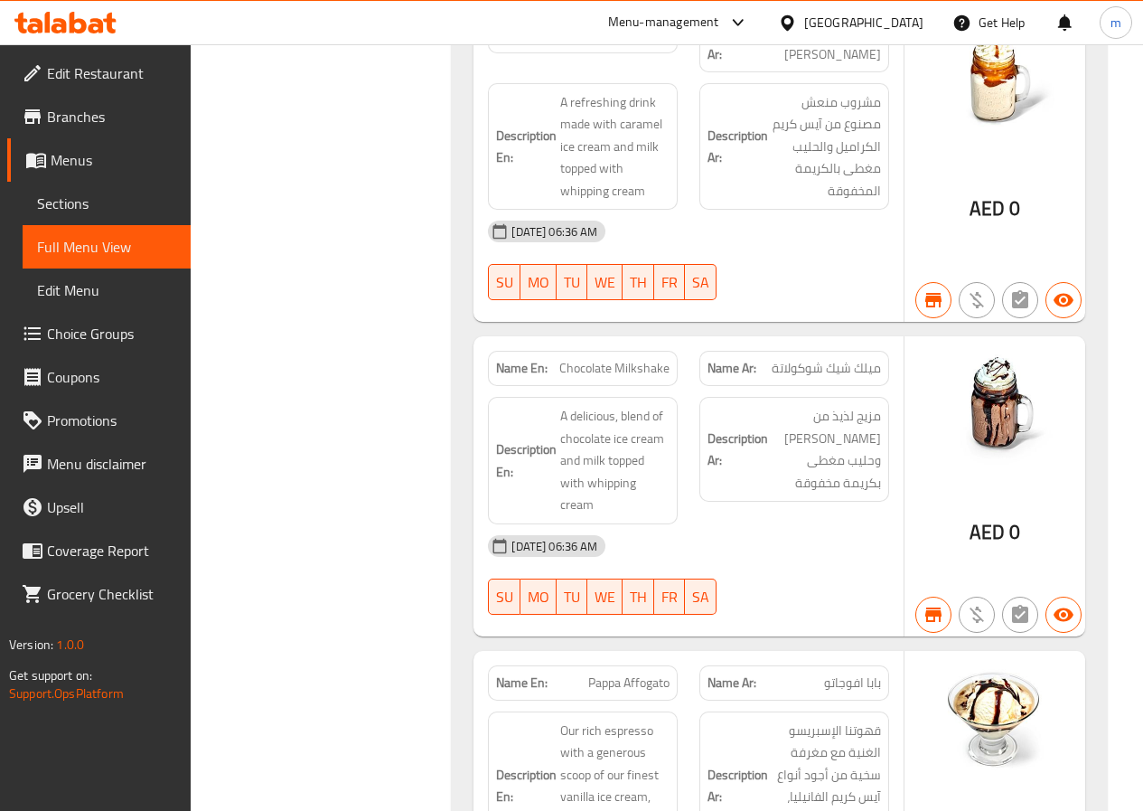
scroll to position [48217, 0]
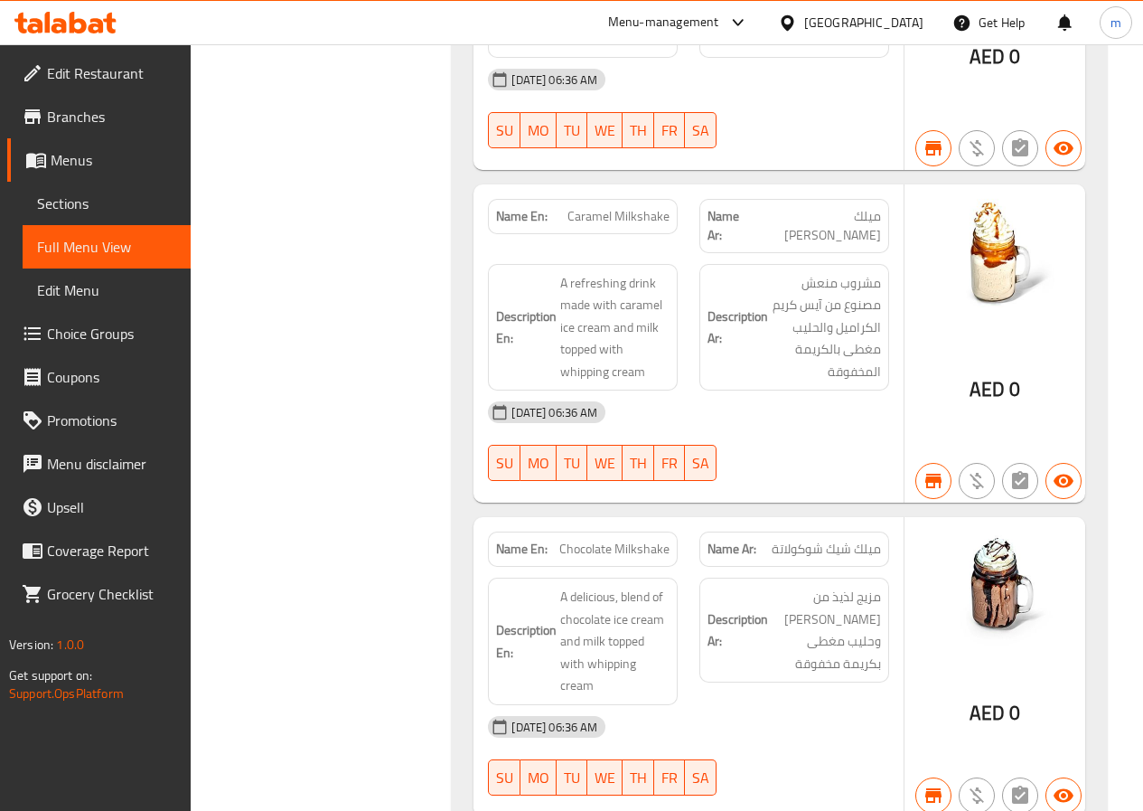
click at [102, 124] on span "Branches" at bounding box center [111, 117] width 129 height 22
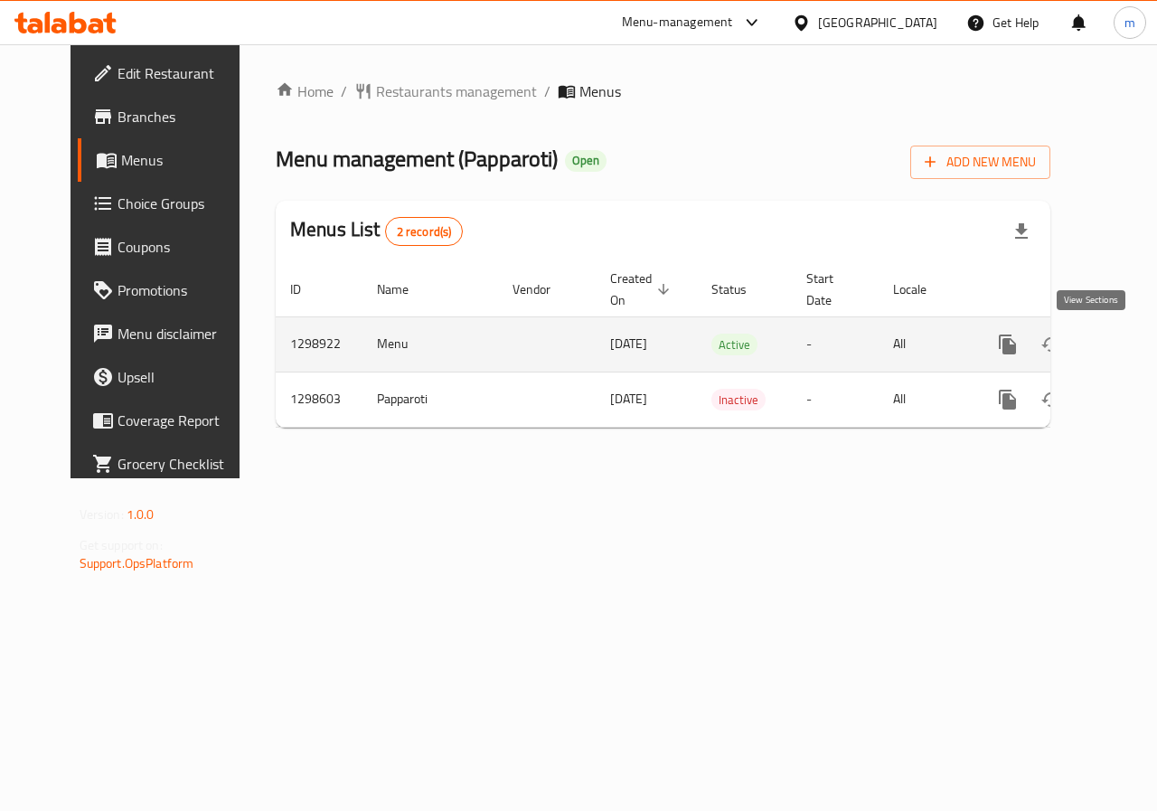
click at [1127, 342] on icon "enhanced table" at bounding box center [1138, 344] width 22 height 22
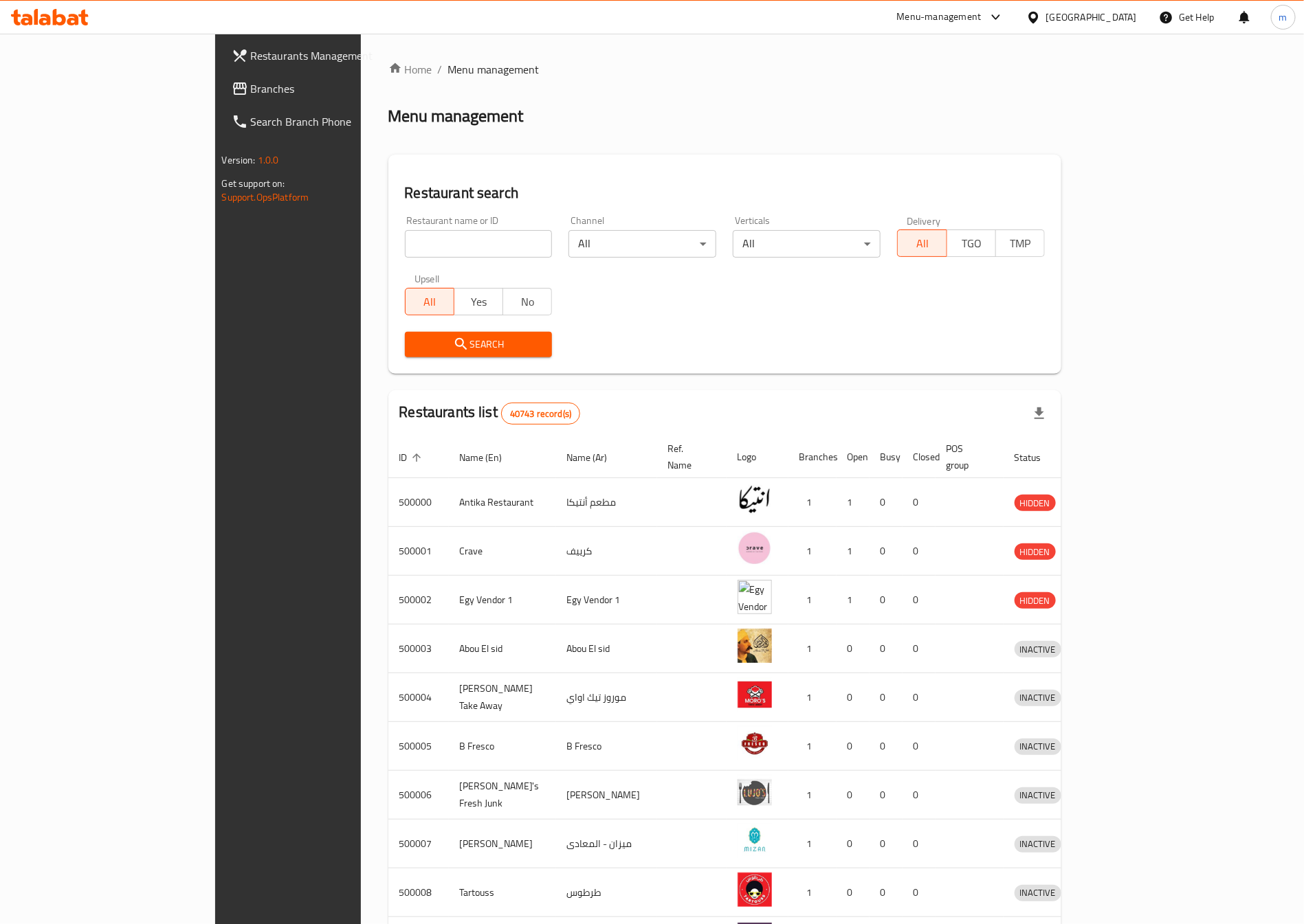
click at [251, 82] on span "Branches" at bounding box center [336, 89] width 171 height 17
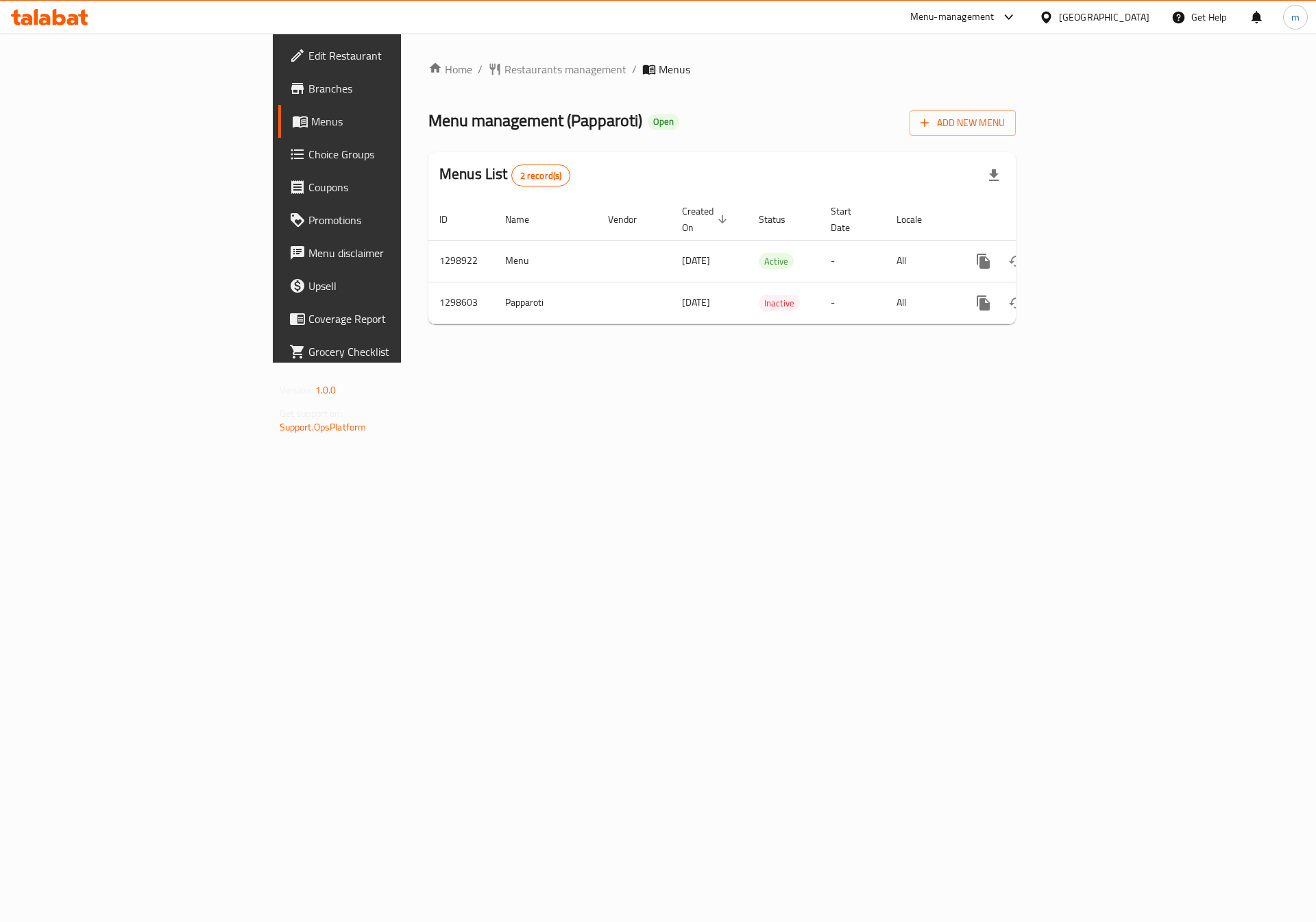
click at [309, 93] on span "Branches" at bounding box center [395, 89] width 174 height 17
click at [1091, 253] on icon "enhanced table" at bounding box center [1082, 261] width 17 height 17
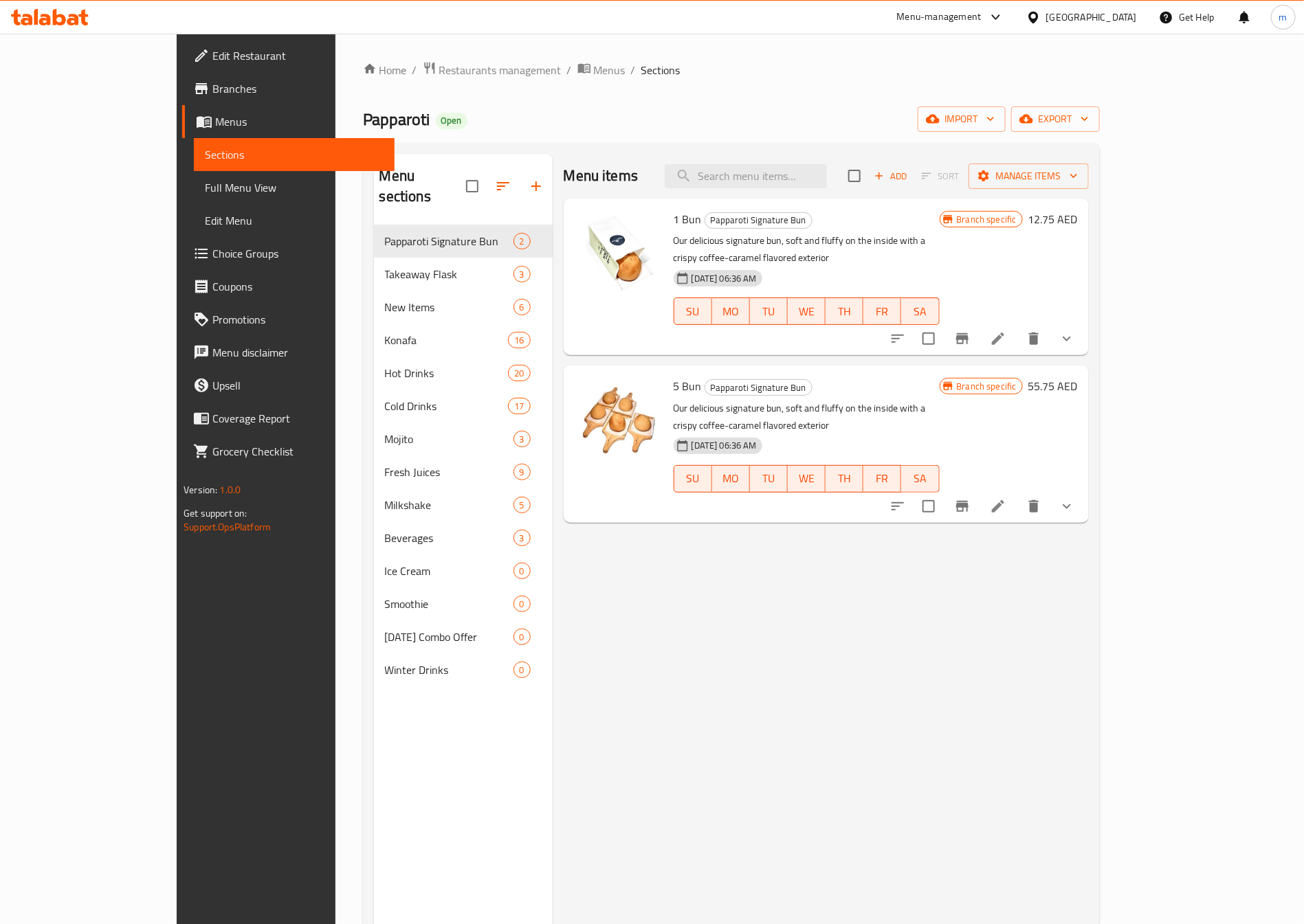
click at [205, 183] on span "Full Menu View" at bounding box center [294, 188] width 179 height 17
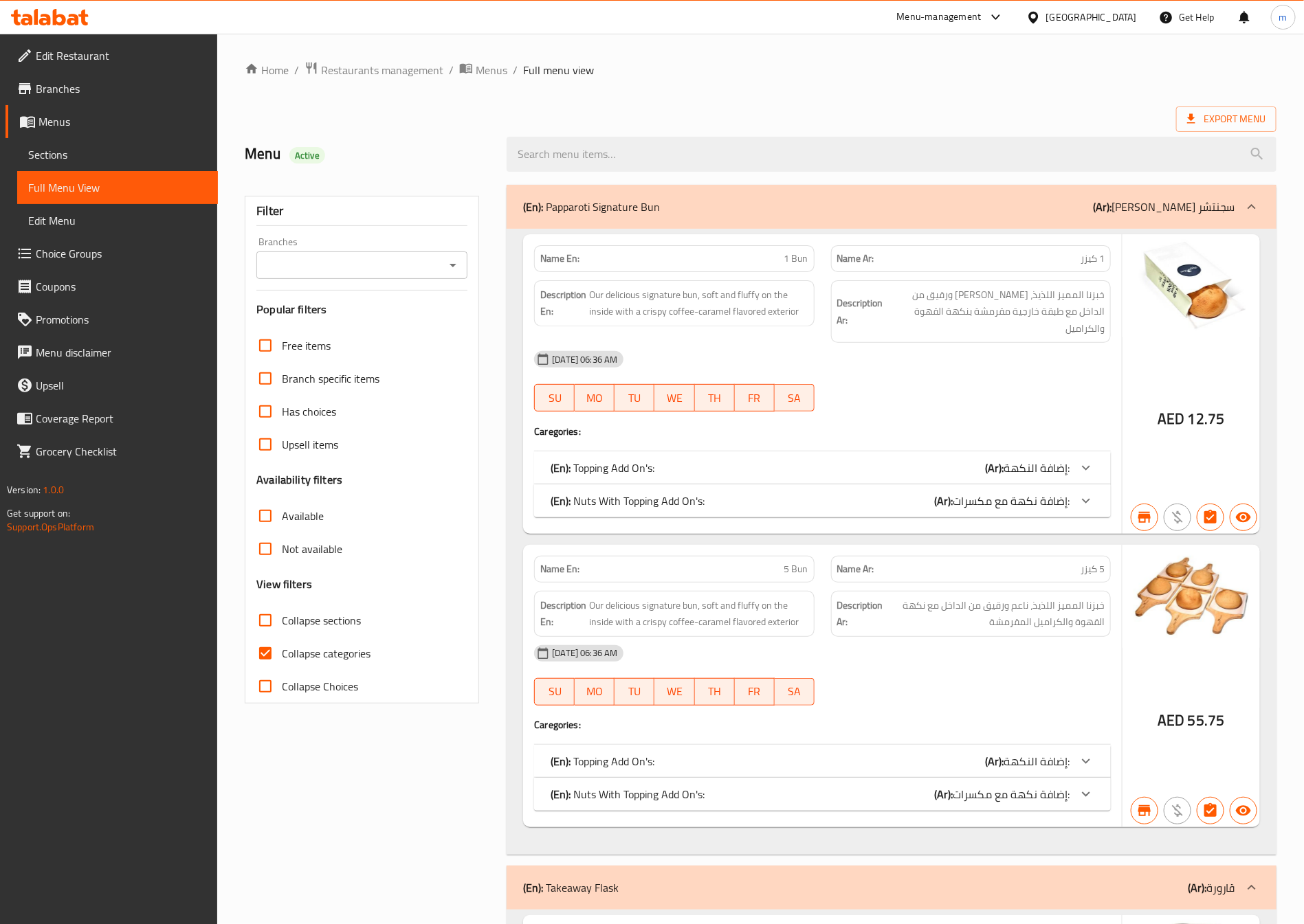
click at [453, 267] on icon "Open" at bounding box center [453, 265] width 7 height 4
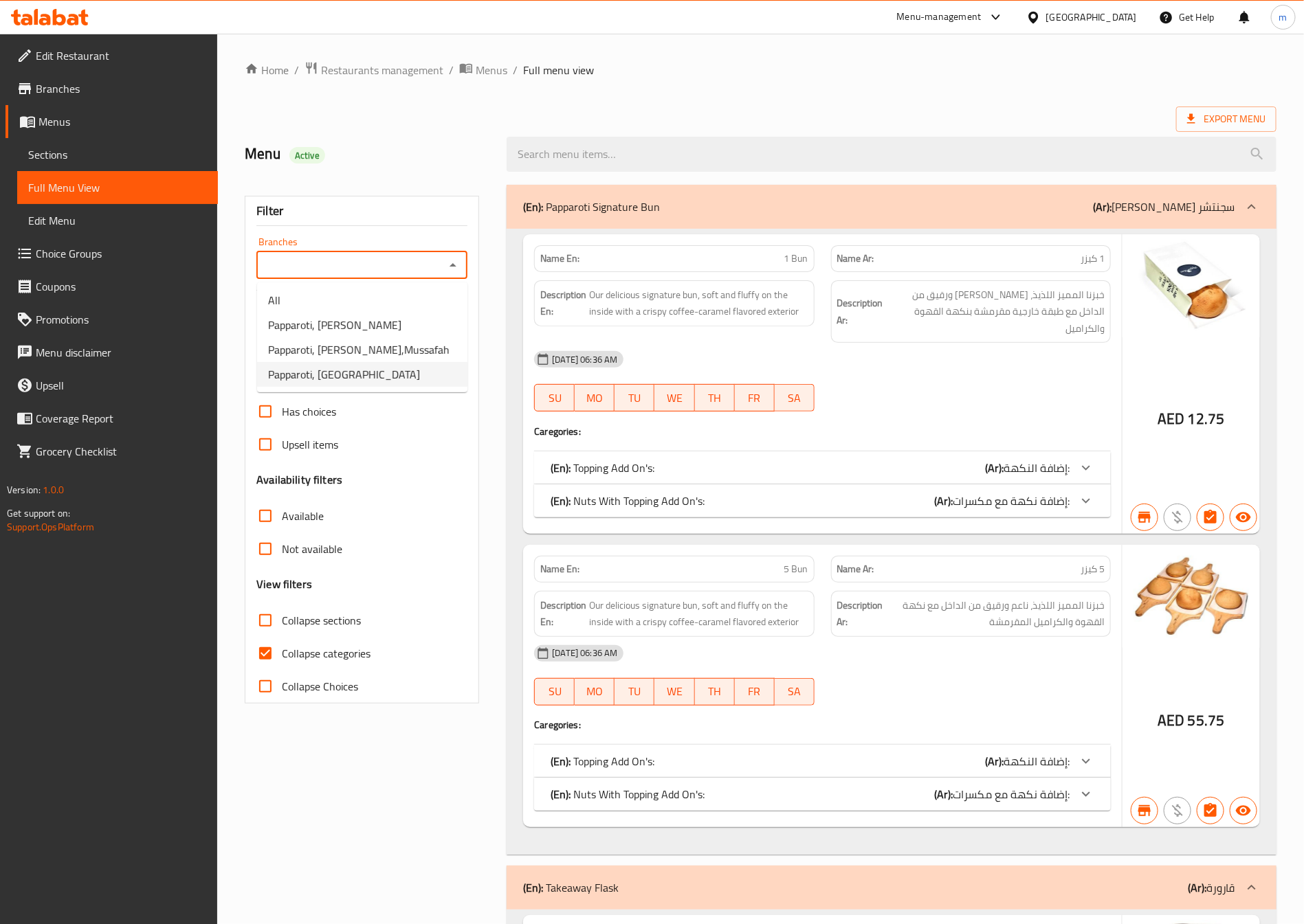
click at [390, 374] on li "Papparoti, Bani Yas East" at bounding box center [362, 374] width 211 height 25
type input "Papparoti, Bani Yas East"
click at [328, 650] on span "Collapse categories" at bounding box center [326, 653] width 89 height 17
click at [281, 650] on input "Collapse categories" at bounding box center [265, 653] width 33 height 33
checkbox input "false"
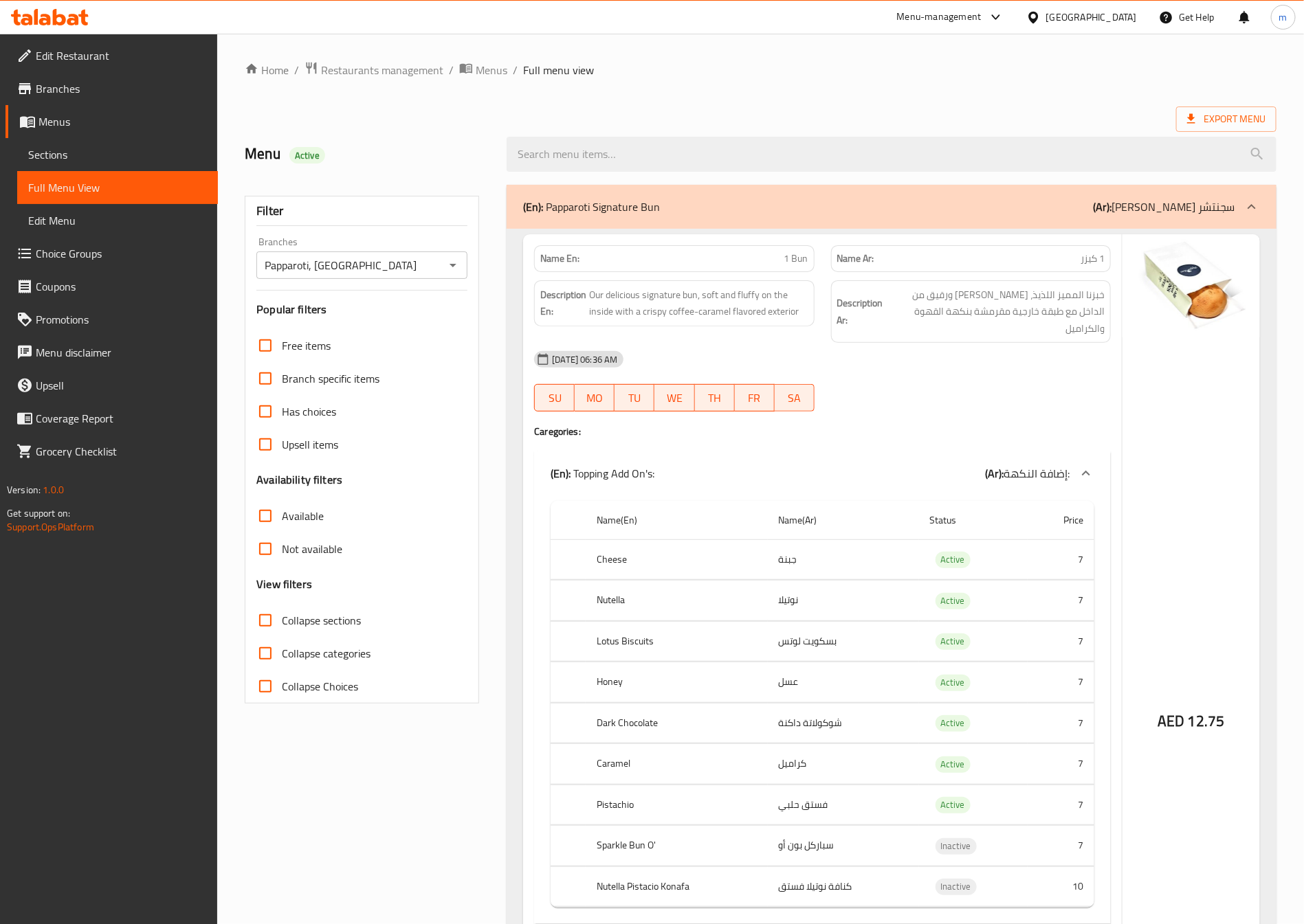
click at [398, 139] on div "Menu Active" at bounding box center [367, 154] width 262 height 61
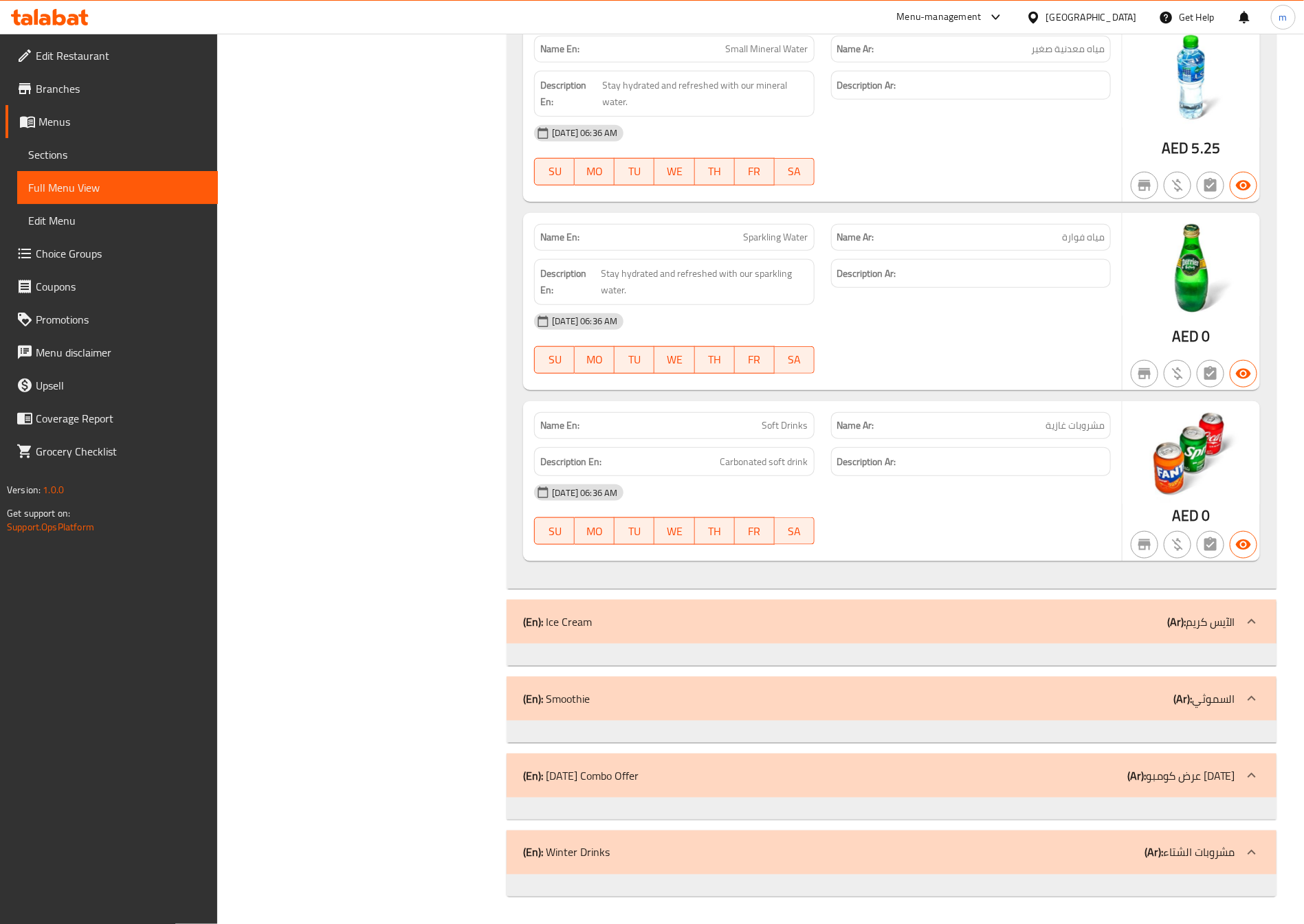
scroll to position [31942, 0]
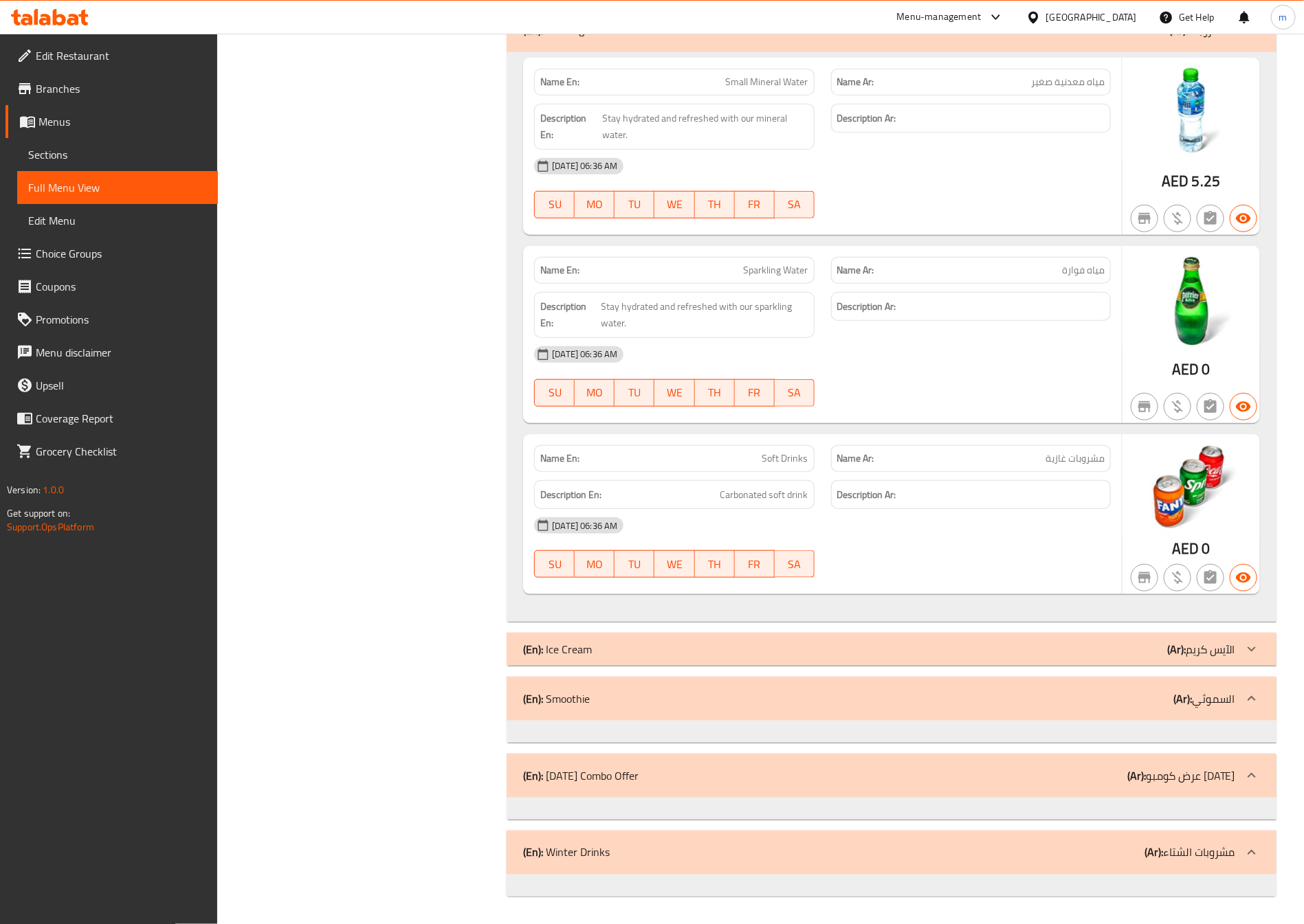
scroll to position [31909, 0]
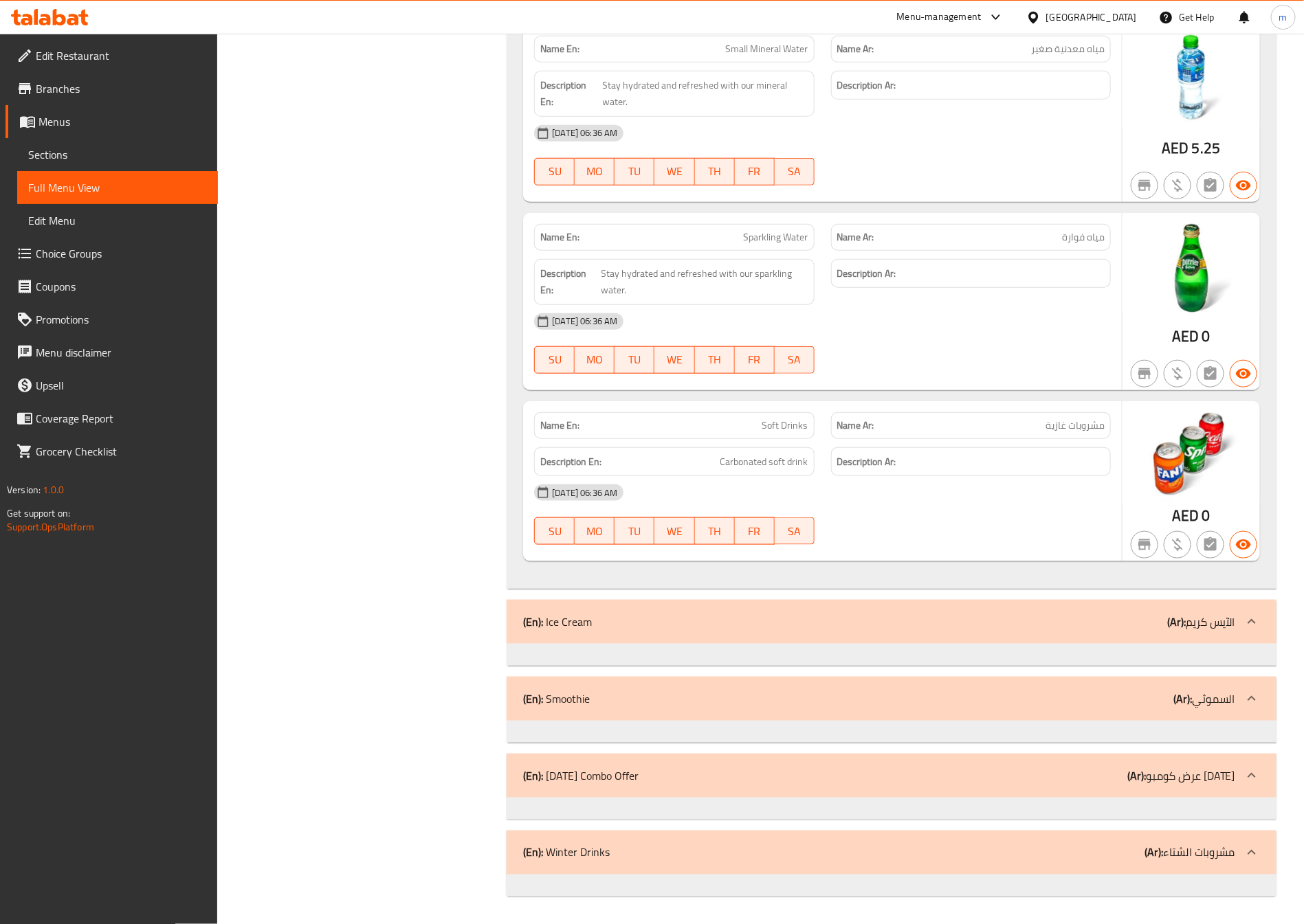
scroll to position [31942, 0]
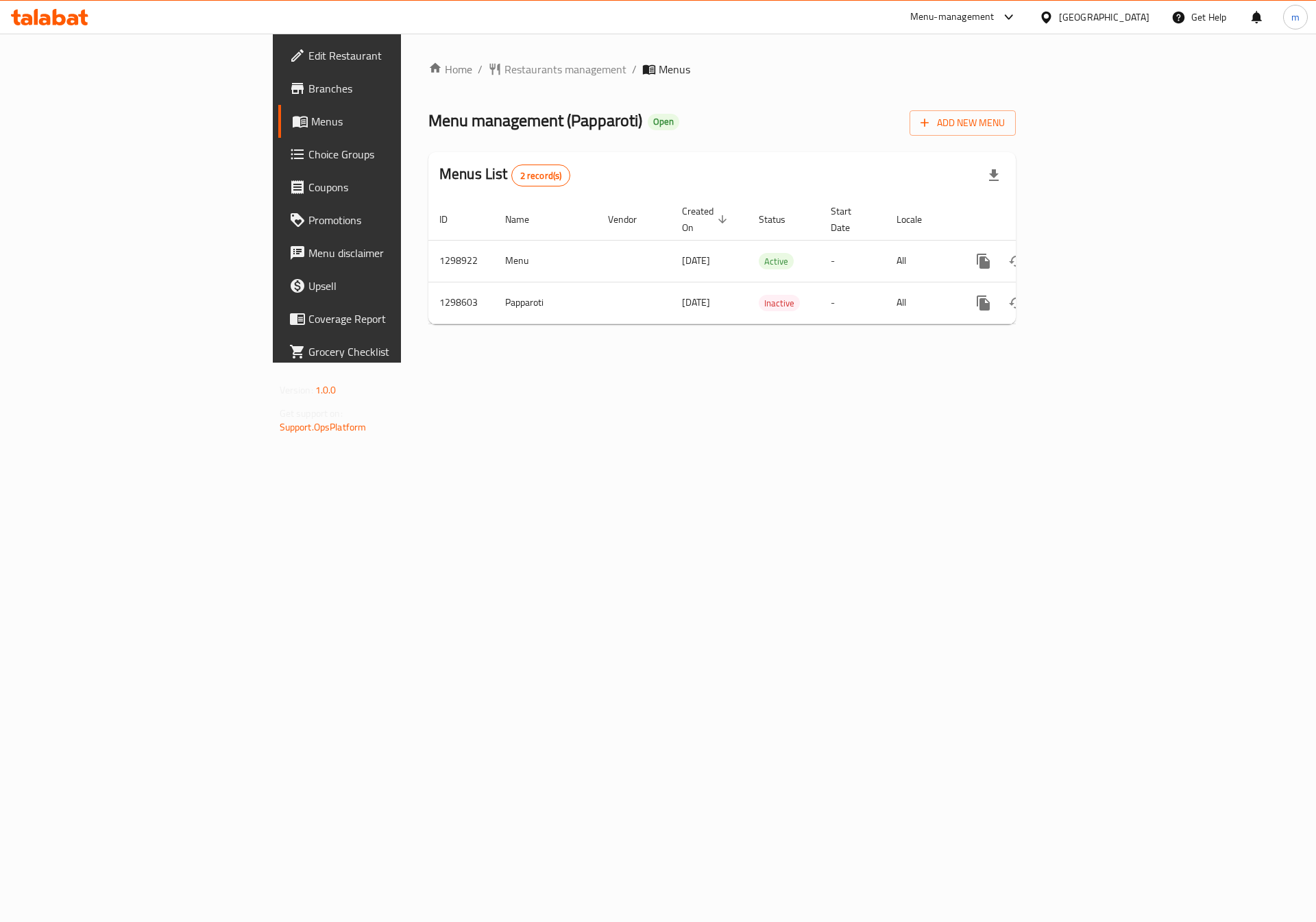
click at [309, 87] on span "Branches" at bounding box center [395, 89] width 174 height 17
click at [309, 91] on span "Branches" at bounding box center [395, 89] width 174 height 17
click at [1054, 255] on icon "enhanced table" at bounding box center [1049, 261] width 10 height 12
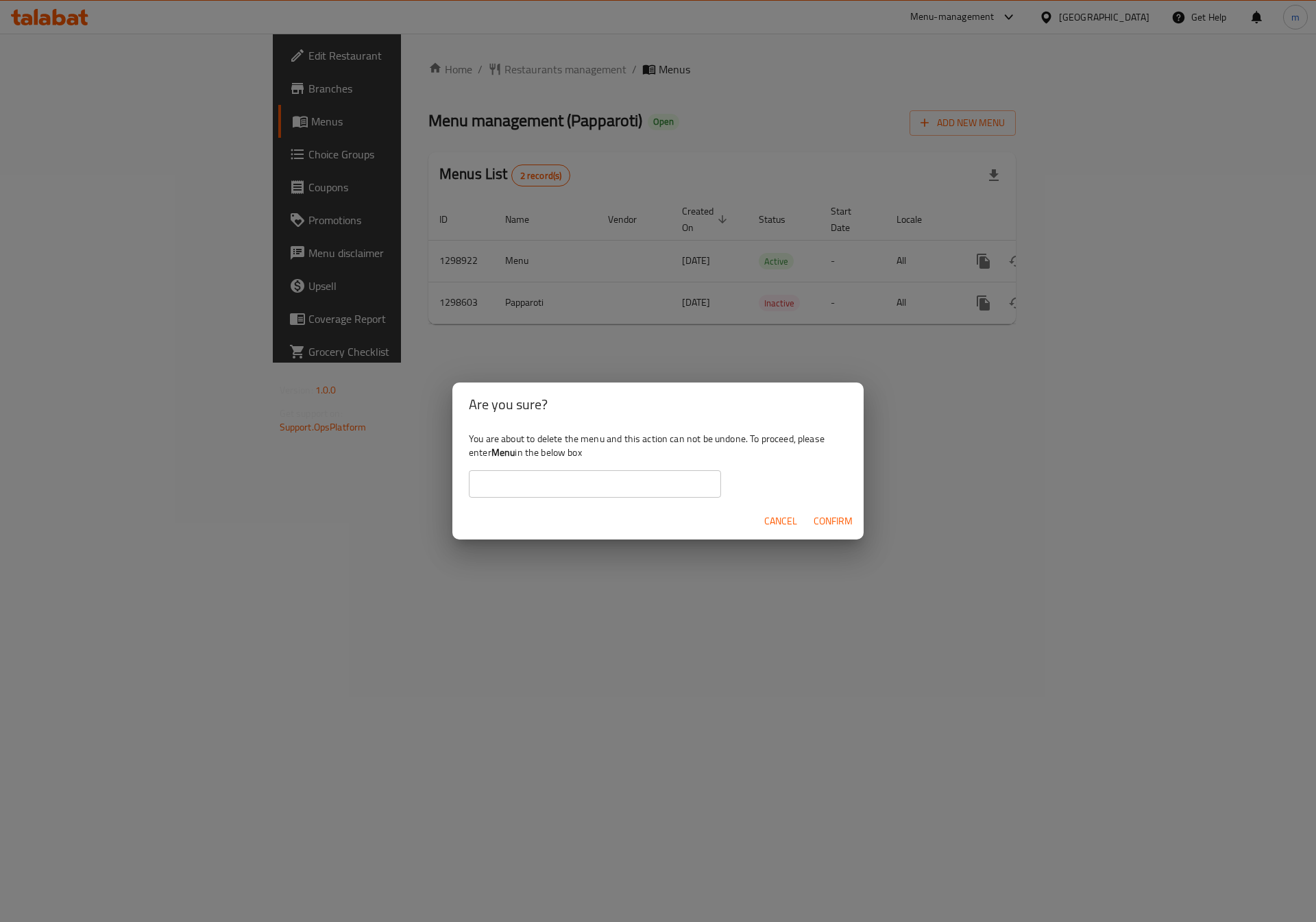
click at [633, 480] on input "text" at bounding box center [595, 484] width 253 height 27
type input "ة"
click at [504, 455] on b "Menu" at bounding box center [504, 452] width 24 height 17
copy b "Menu"
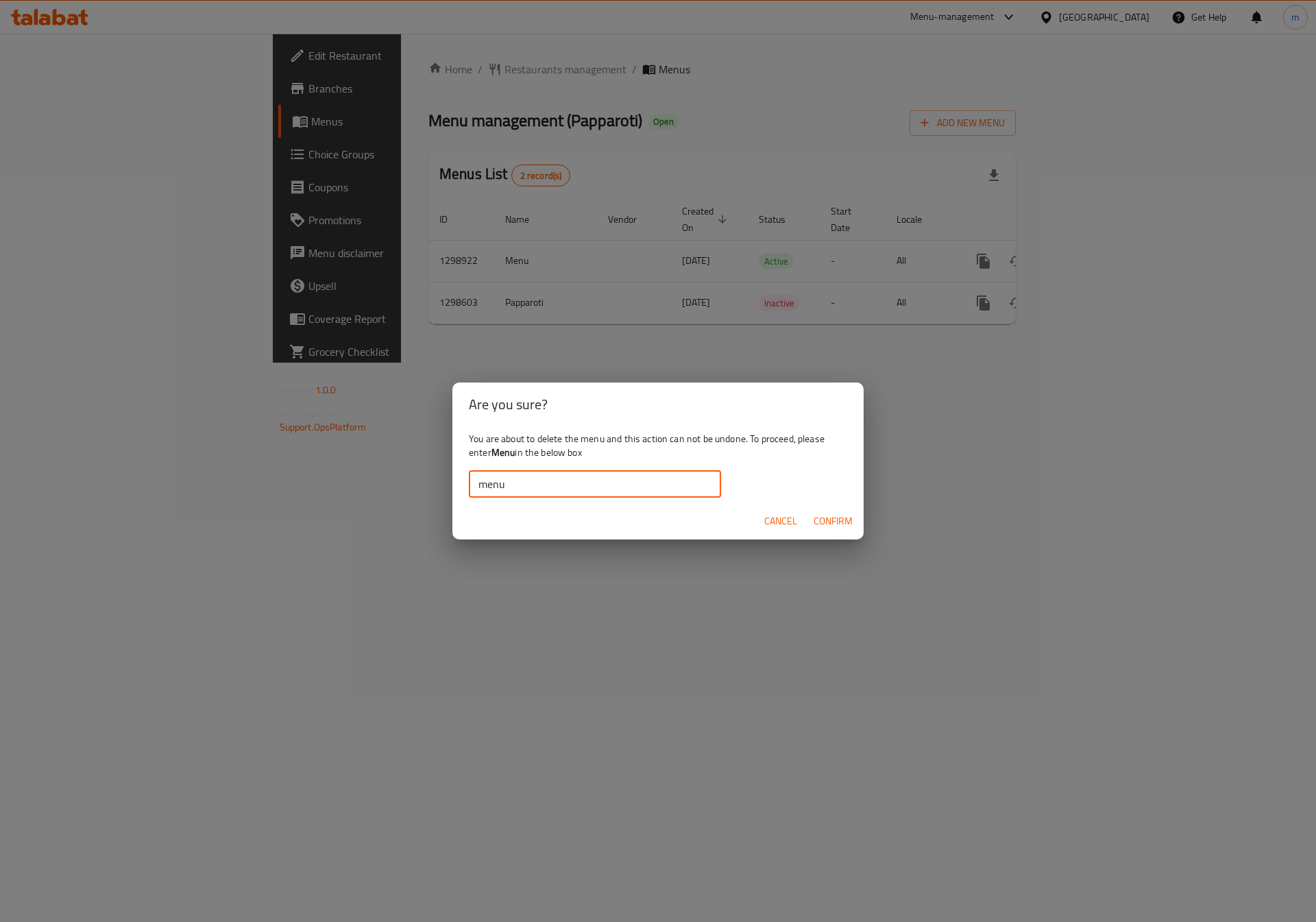
click at [507, 475] on input "menu" at bounding box center [595, 484] width 253 height 27
click at [498, 475] on input "menu" at bounding box center [595, 484] width 253 height 27
paste input "Menu"
type input "Menu"
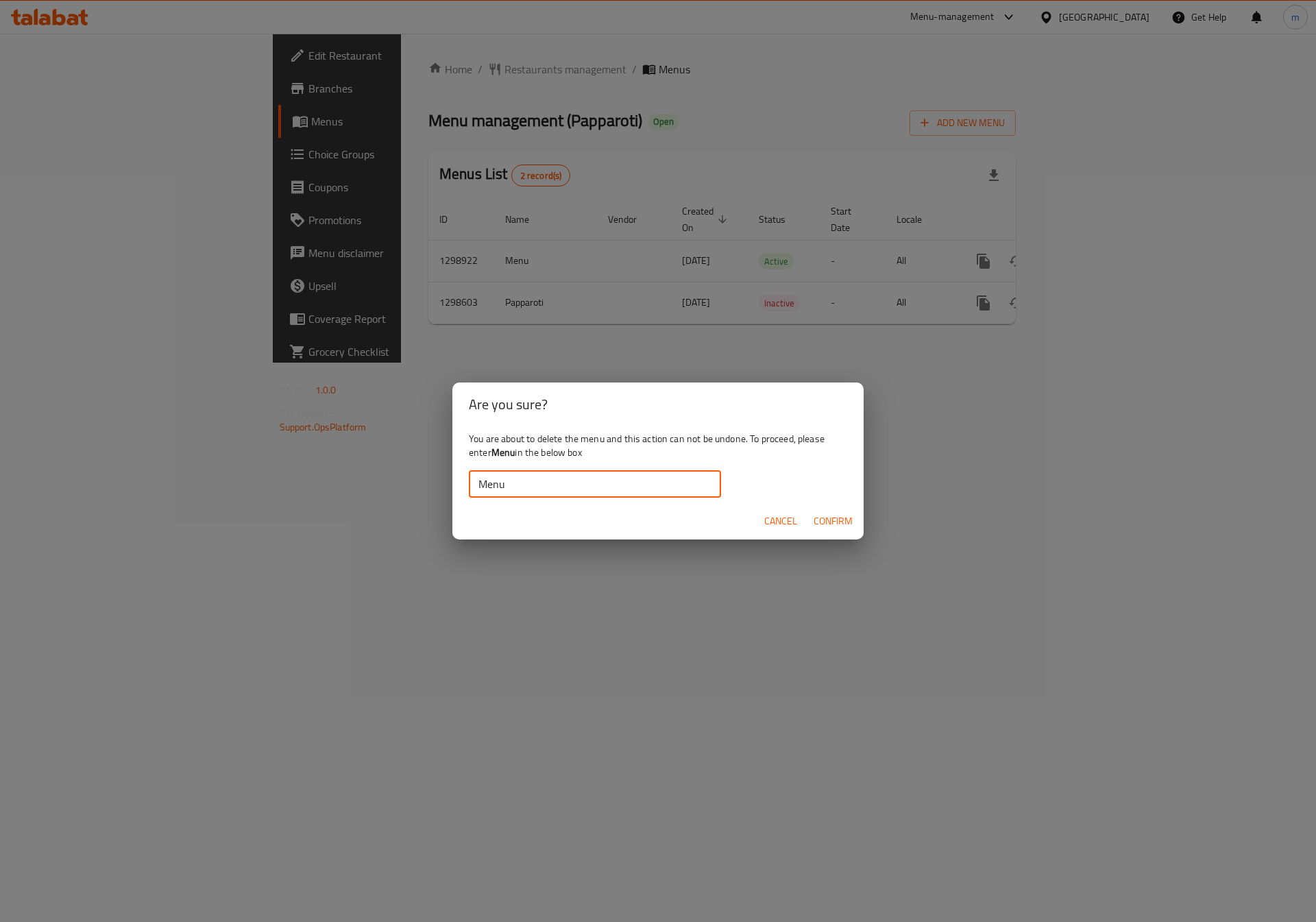
click at [837, 527] on span "Confirm" at bounding box center [834, 521] width 39 height 17
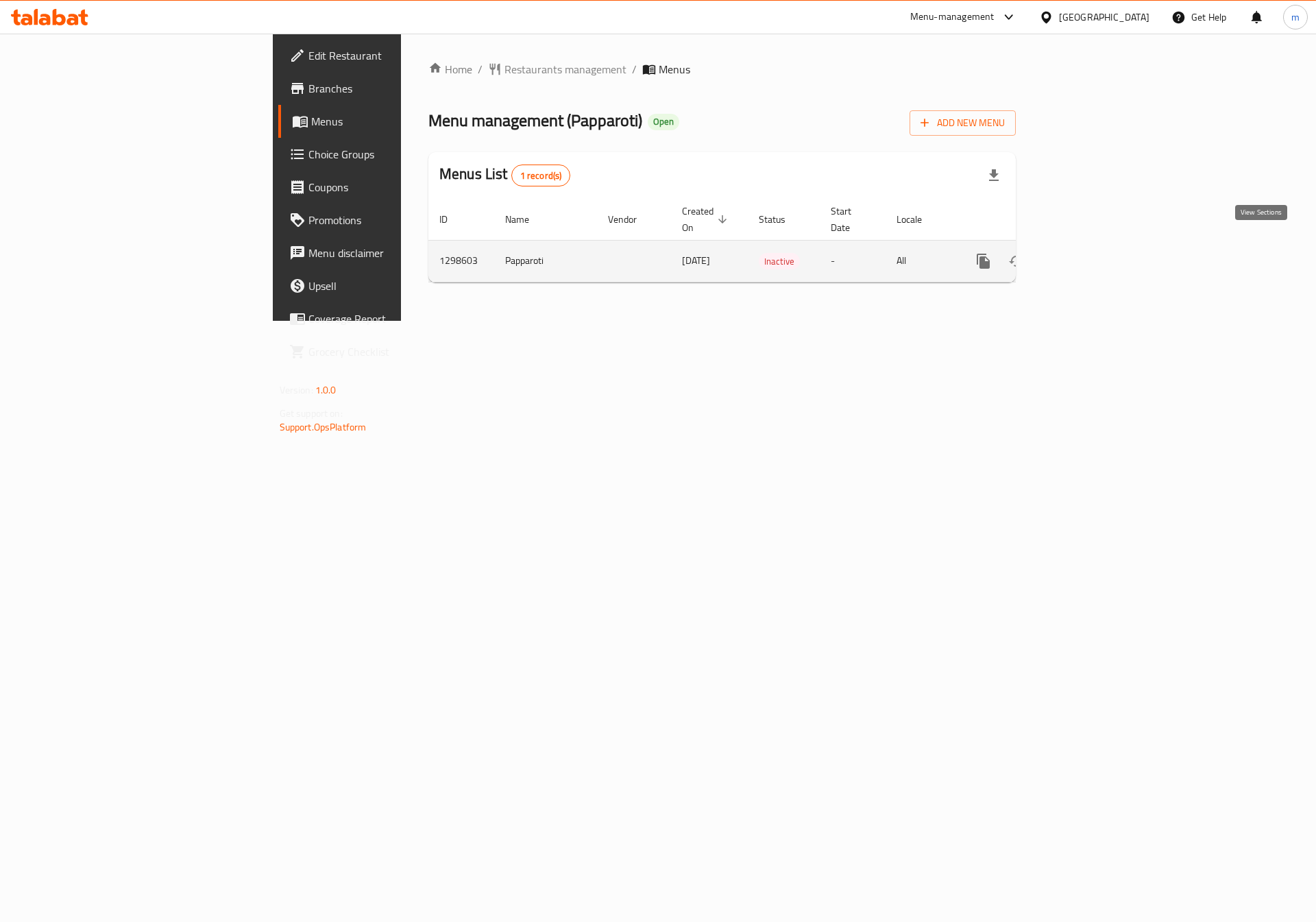
click at [1091, 253] on icon "enhanced table" at bounding box center [1082, 261] width 17 height 17
click at [1043, 321] on div "Home / Restaurants management / Menus Menu management ( Papparoti ) Open Add Ne…" at bounding box center [722, 177] width 642 height 288
click at [1098, 255] on link "enhanced table" at bounding box center [1082, 261] width 33 height 33
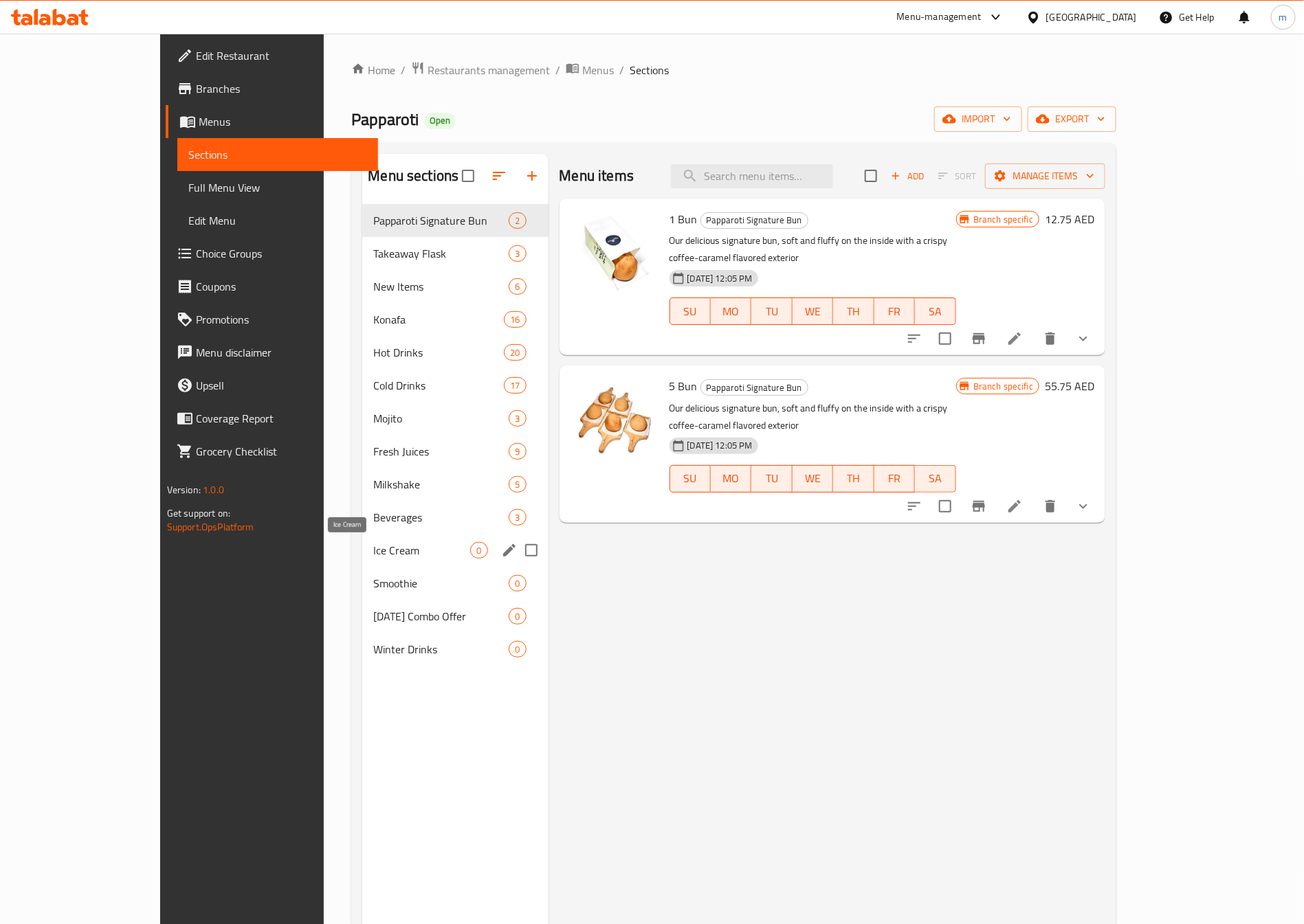
click at [374, 559] on span "Ice Cream" at bounding box center [421, 551] width 97 height 17
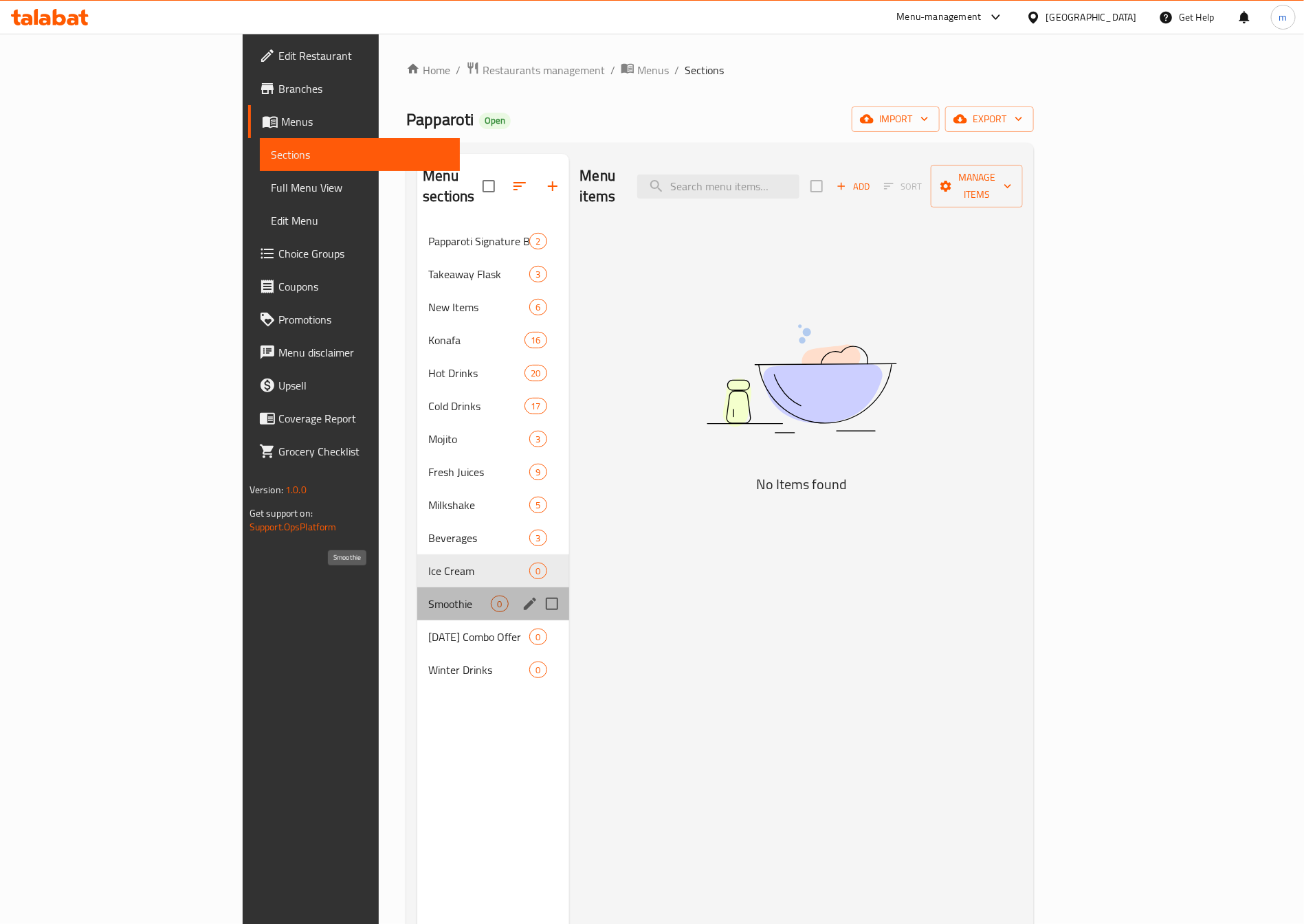
click at [428, 595] on span "Smoothie" at bounding box center [460, 604] width 62 height 17
click at [428, 629] on span "[DATE] Combo Offer" at bounding box center [460, 637] width 62 height 17
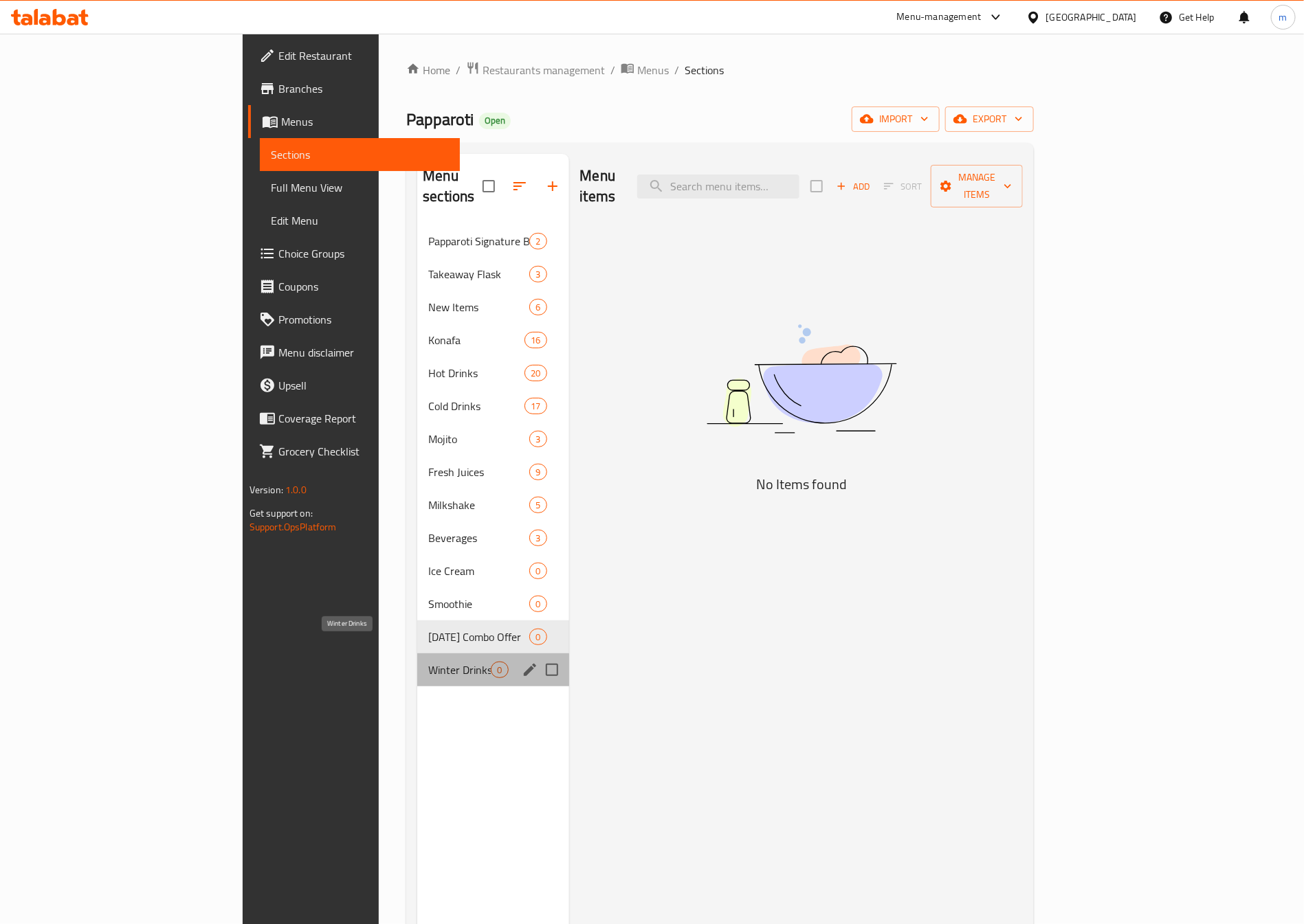
click at [428, 662] on span "Winter Drinks" at bounding box center [460, 670] width 62 height 17
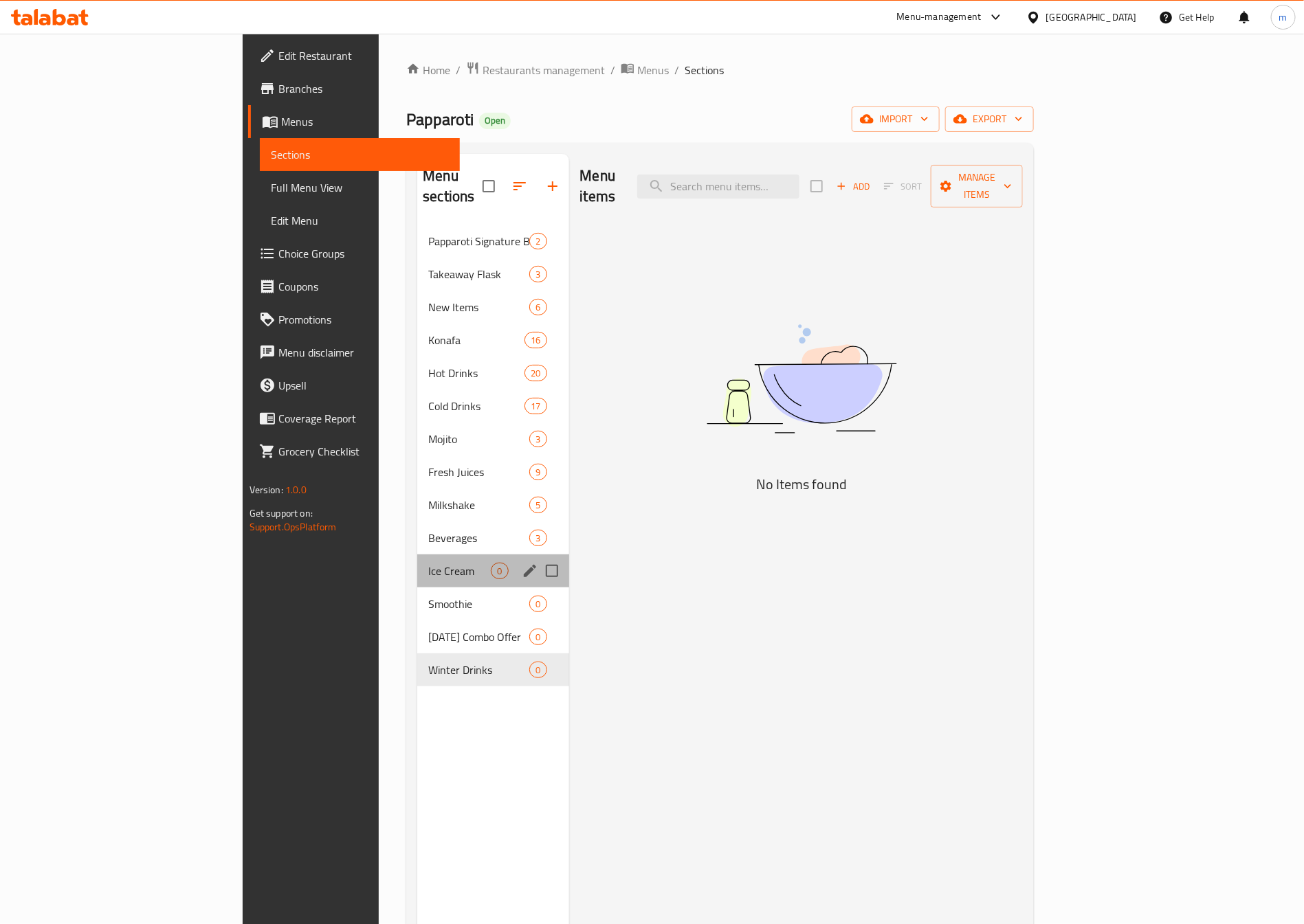
click at [417, 554] on div "Ice Cream 0" at bounding box center [492, 570] width 151 height 33
click at [417, 230] on div "Papparoti Signature Bun 2" at bounding box center [492, 240] width 151 height 33
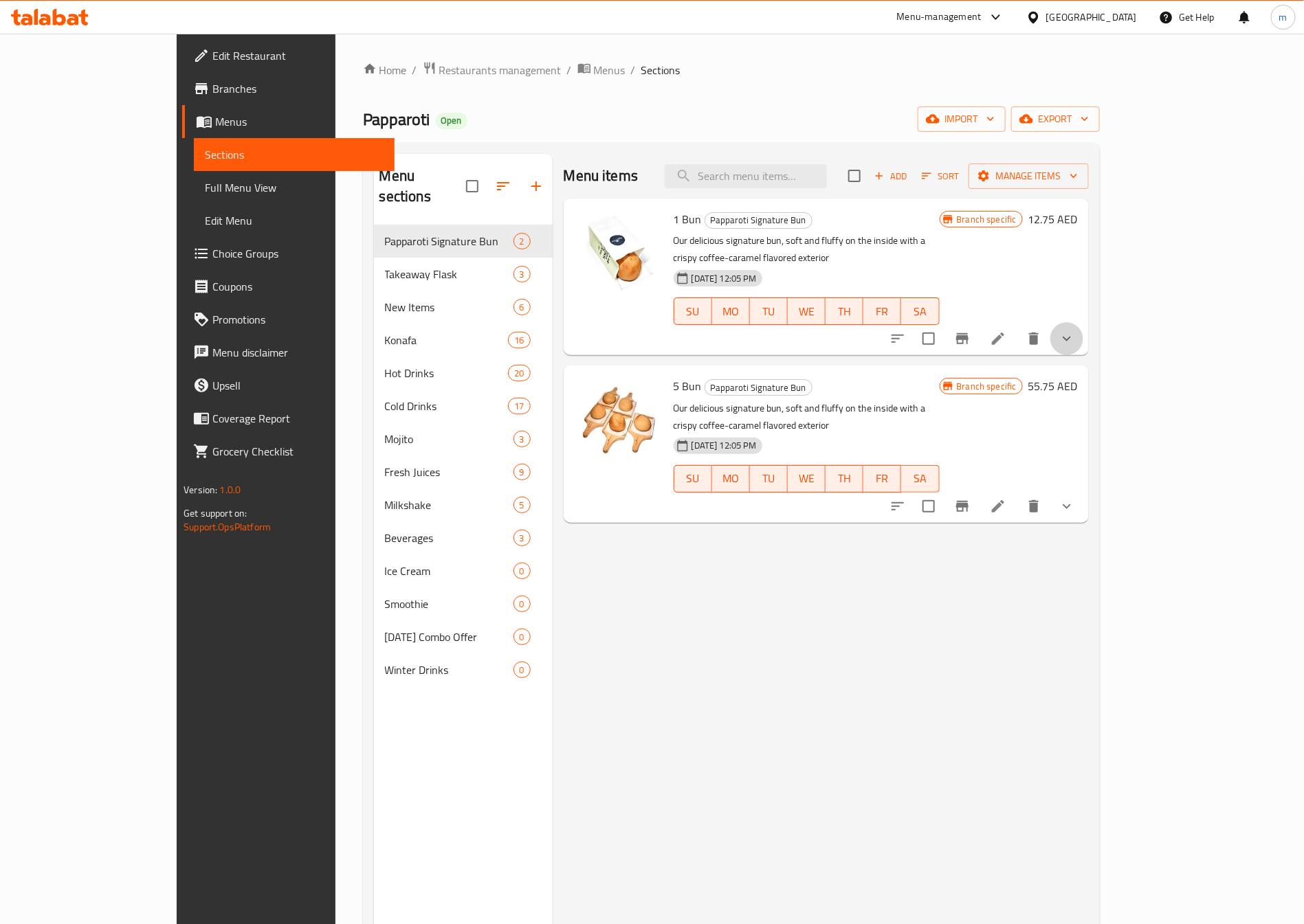
click at [1075, 331] on icon "show more" at bounding box center [1067, 339] width 17 height 17
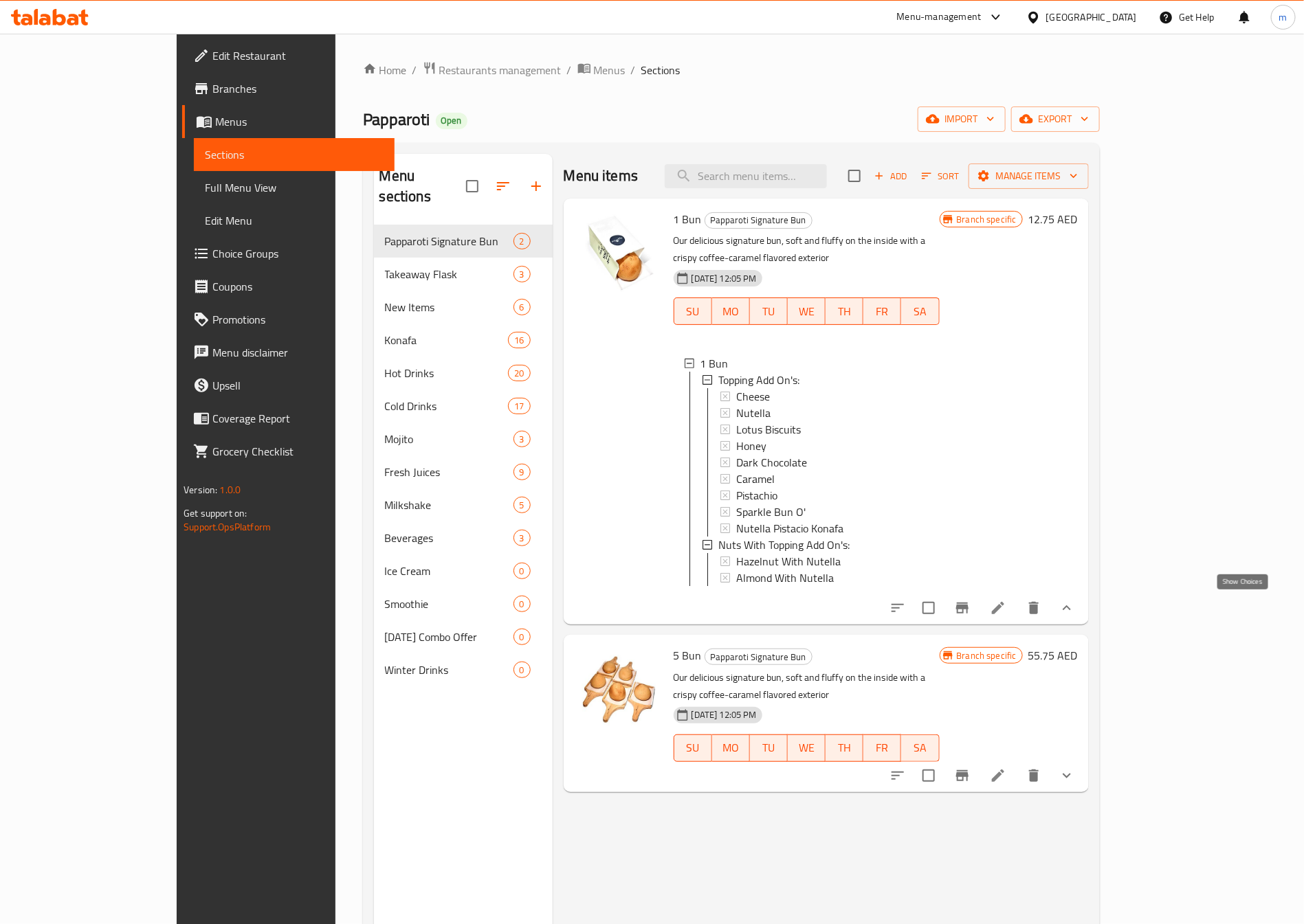
click at [1075, 604] on icon "show more" at bounding box center [1067, 608] width 17 height 17
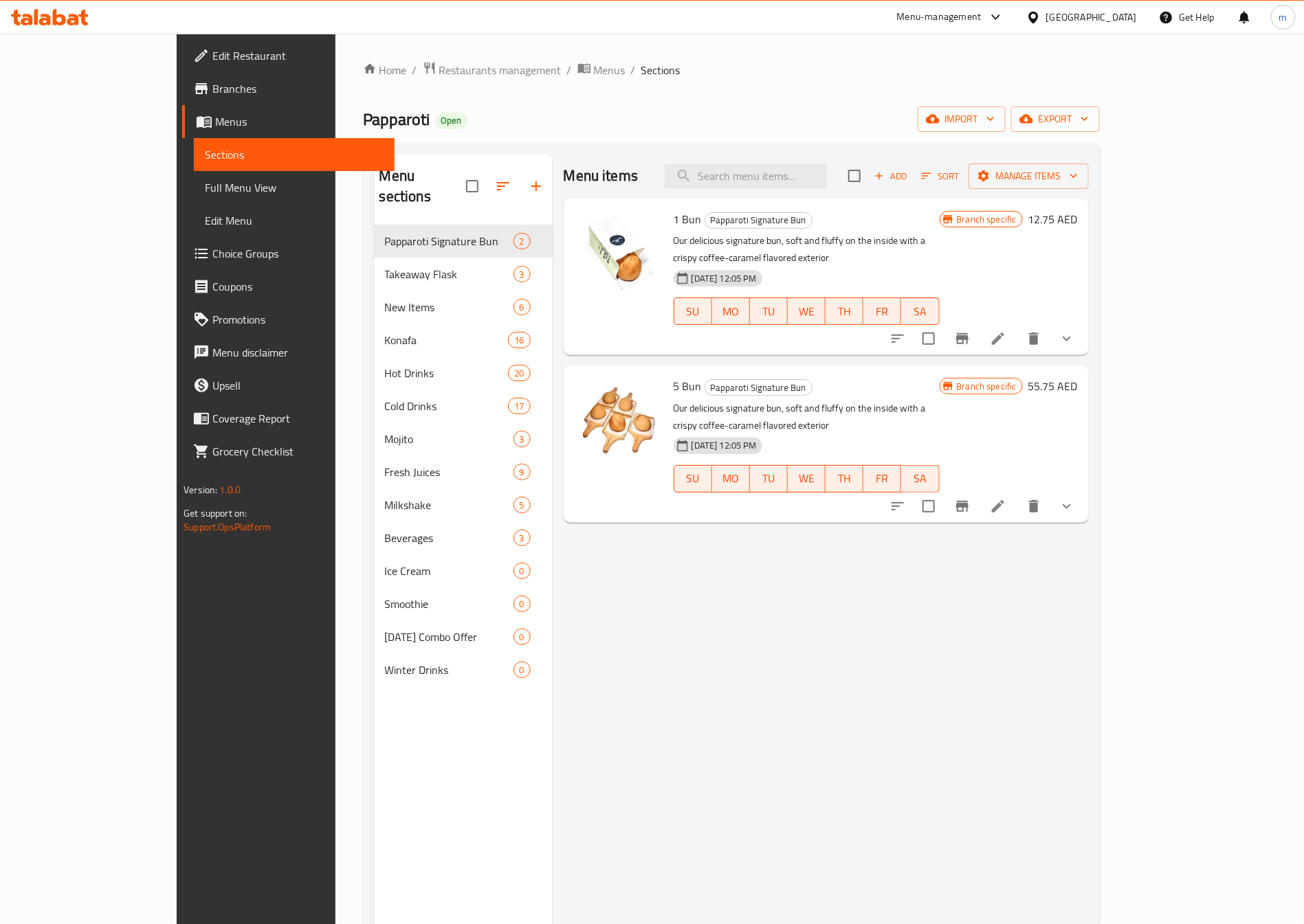
click at [945, 325] on div "1 Bun Papparoti Signature Bun Our delicious signature bun, soft and fluffy on t…" at bounding box center [806, 277] width 277 height 146
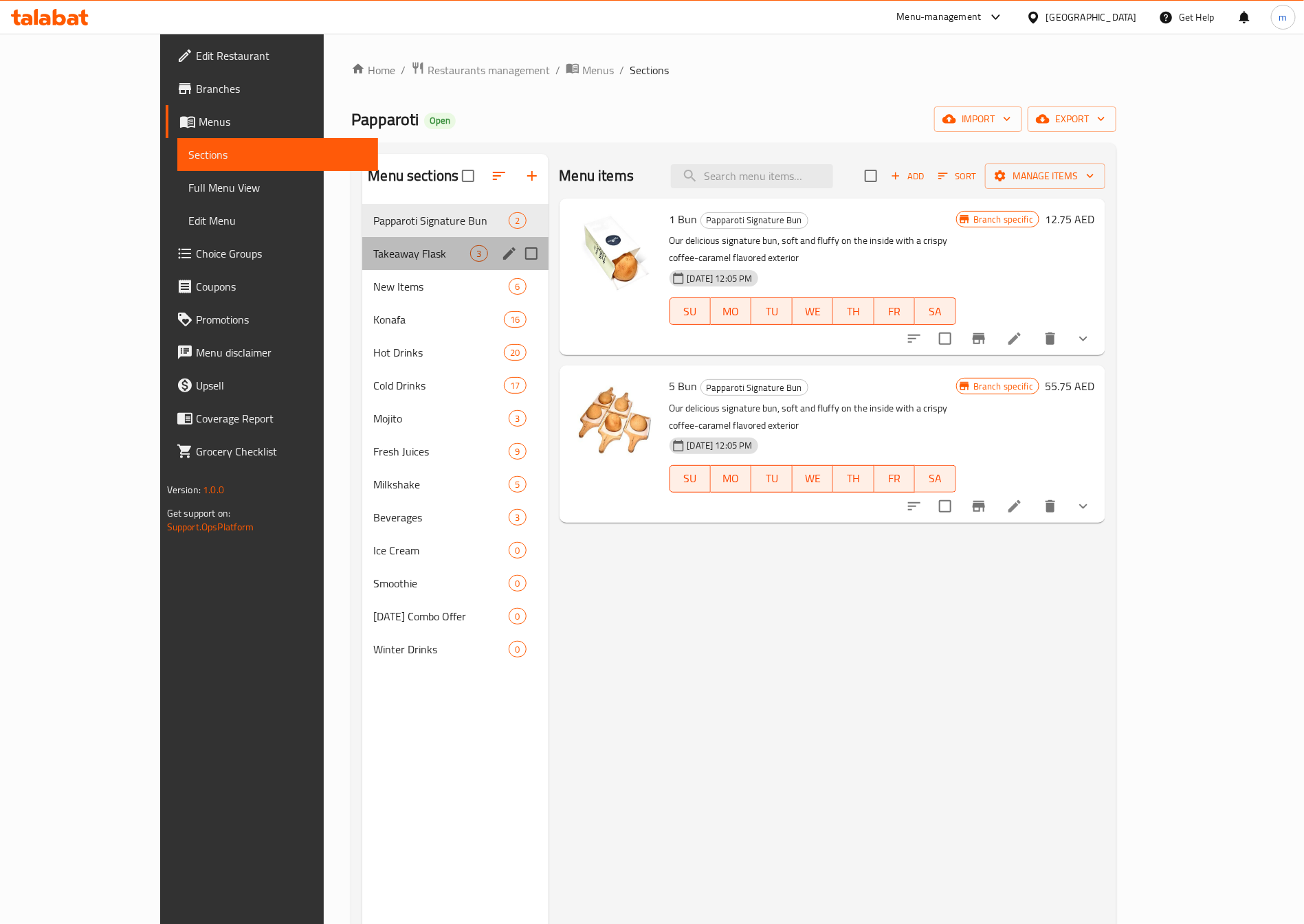
click at [362, 264] on div "Takeaway Flask 3" at bounding box center [455, 253] width 186 height 33
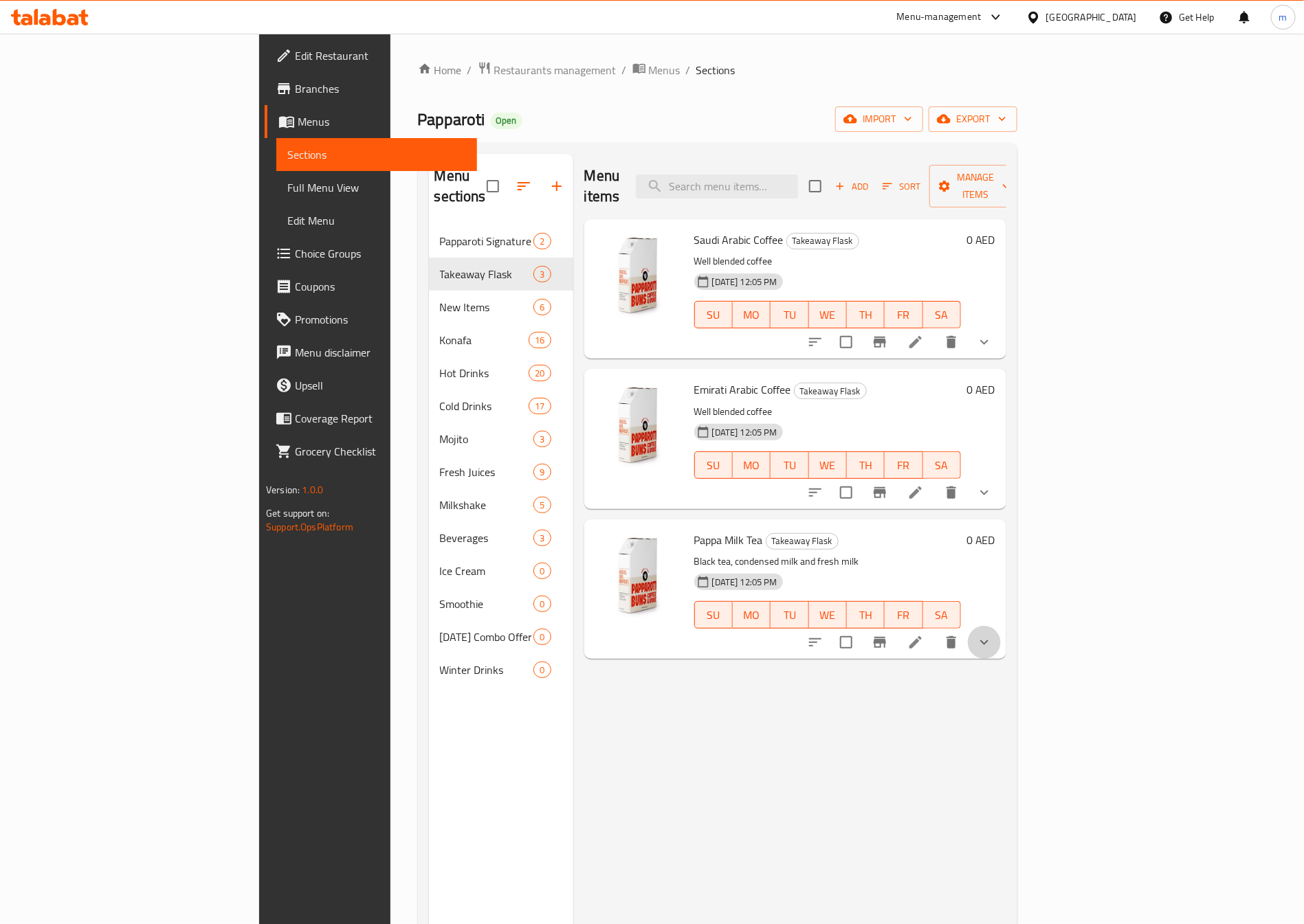
click at [1001, 626] on button "show more" at bounding box center [984, 642] width 33 height 33
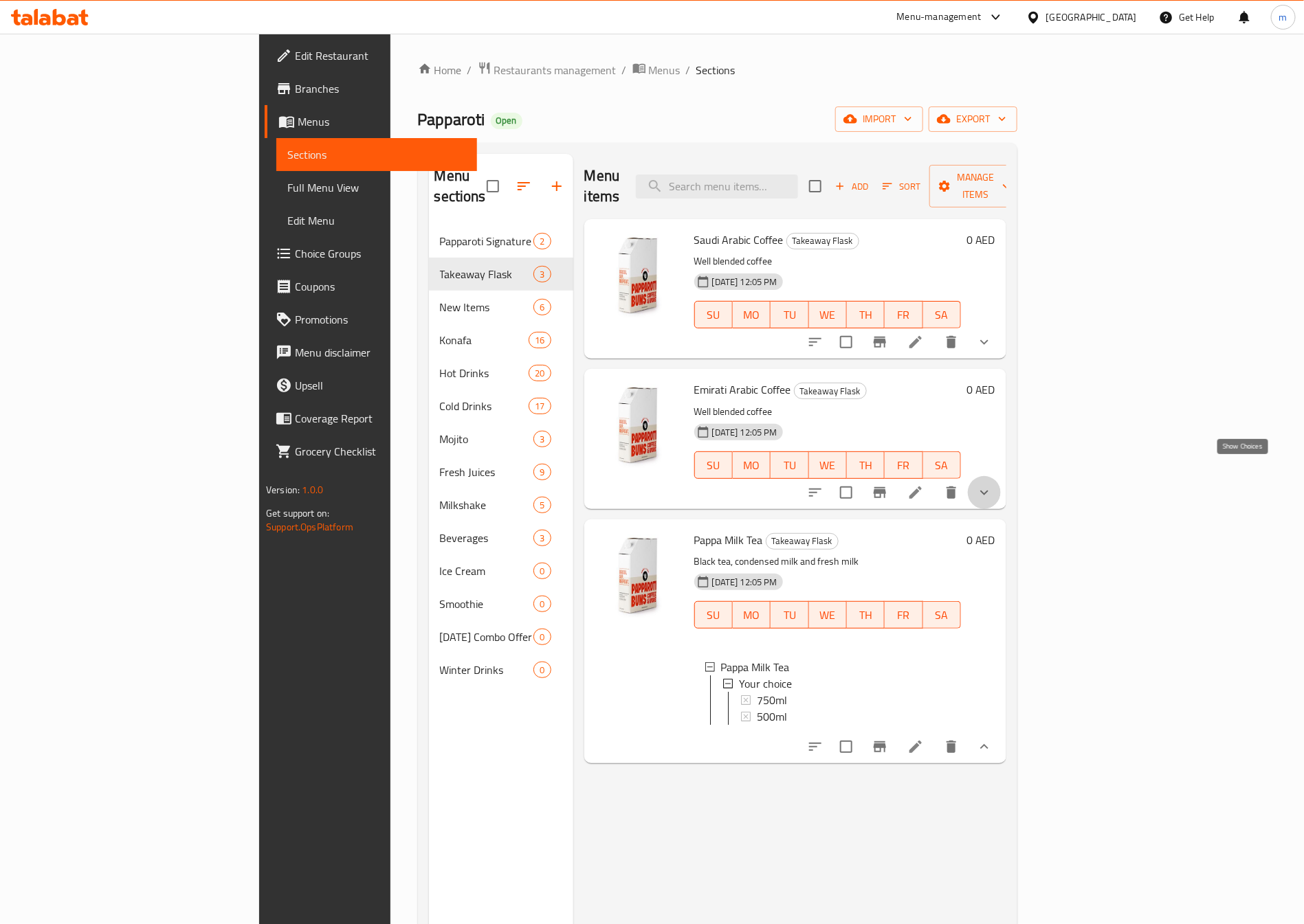
click at [993, 484] on icon "show more" at bounding box center [984, 493] width 17 height 17
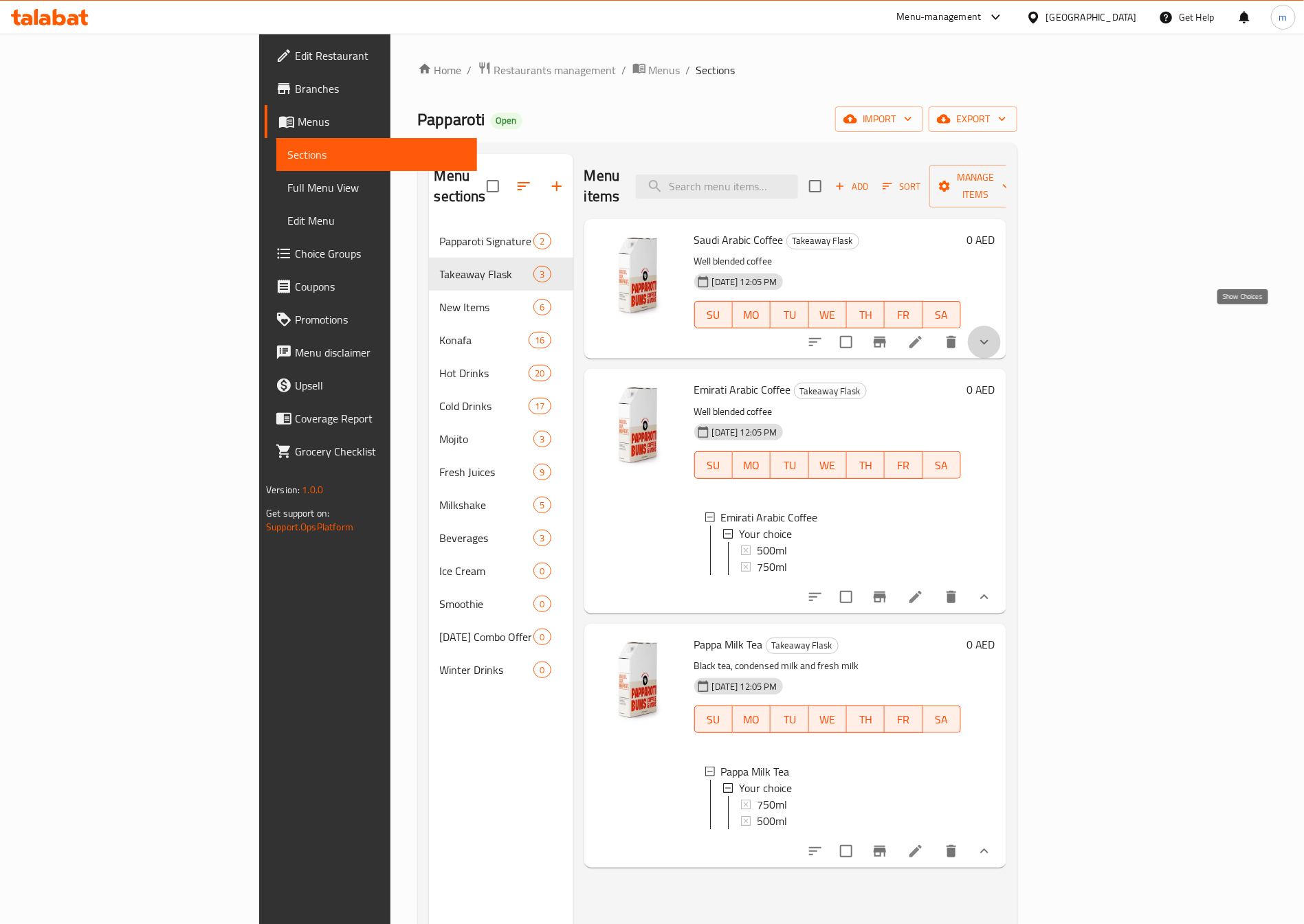
click at [993, 334] on icon "show more" at bounding box center [984, 342] width 17 height 17
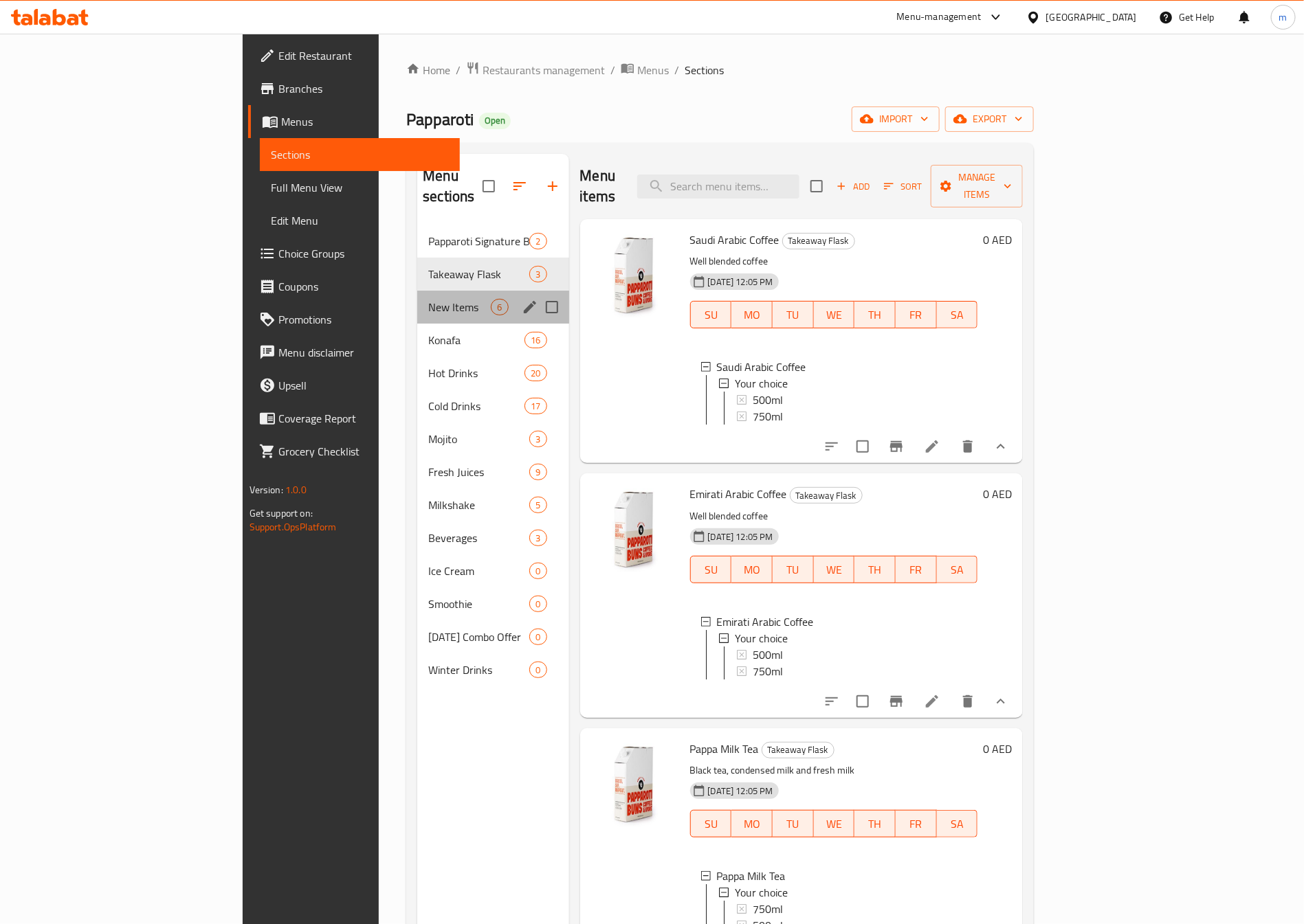
click at [417, 296] on div "New Items 6" at bounding box center [492, 306] width 151 height 33
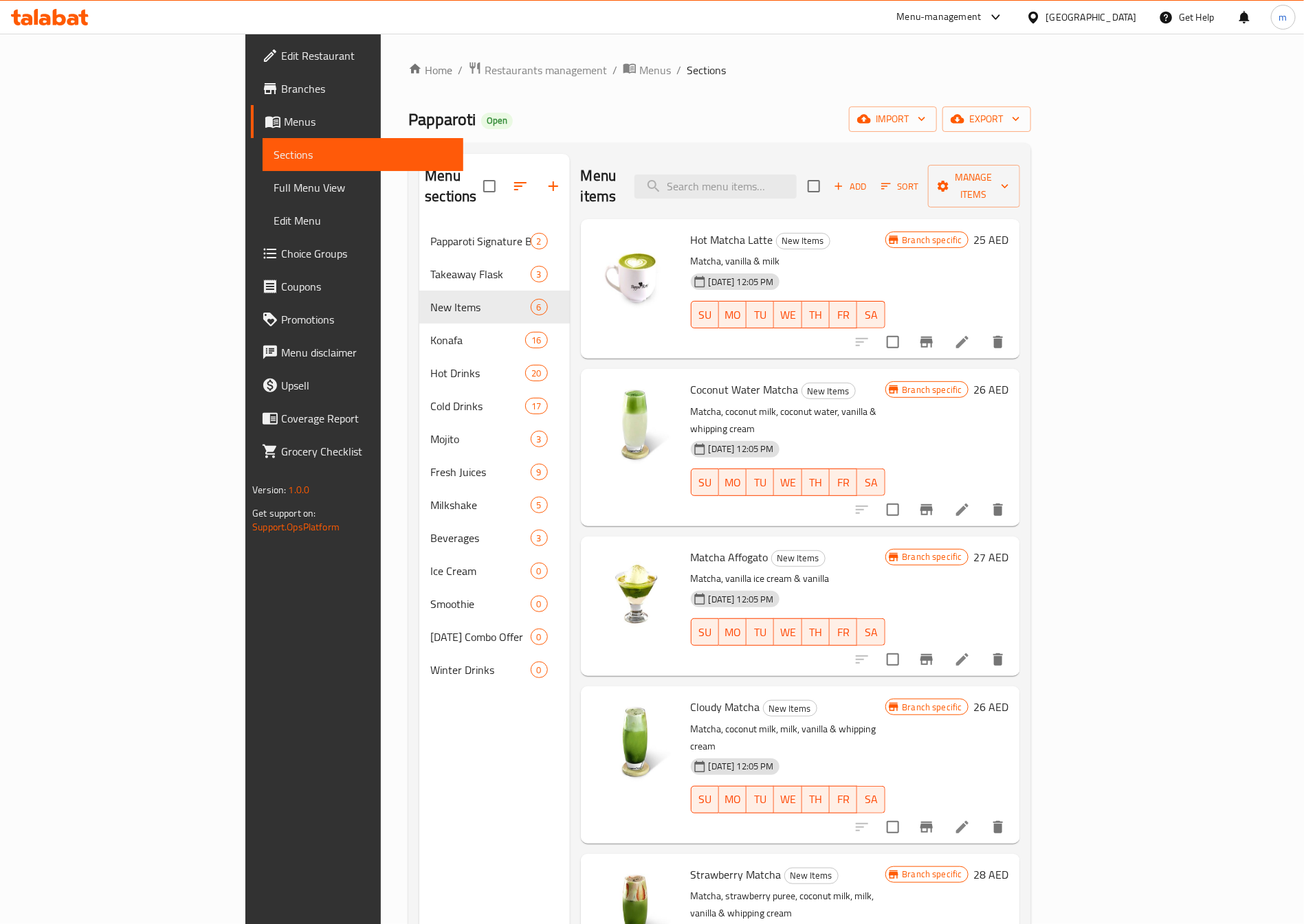
click at [274, 189] on span "Full Menu View" at bounding box center [363, 188] width 179 height 17
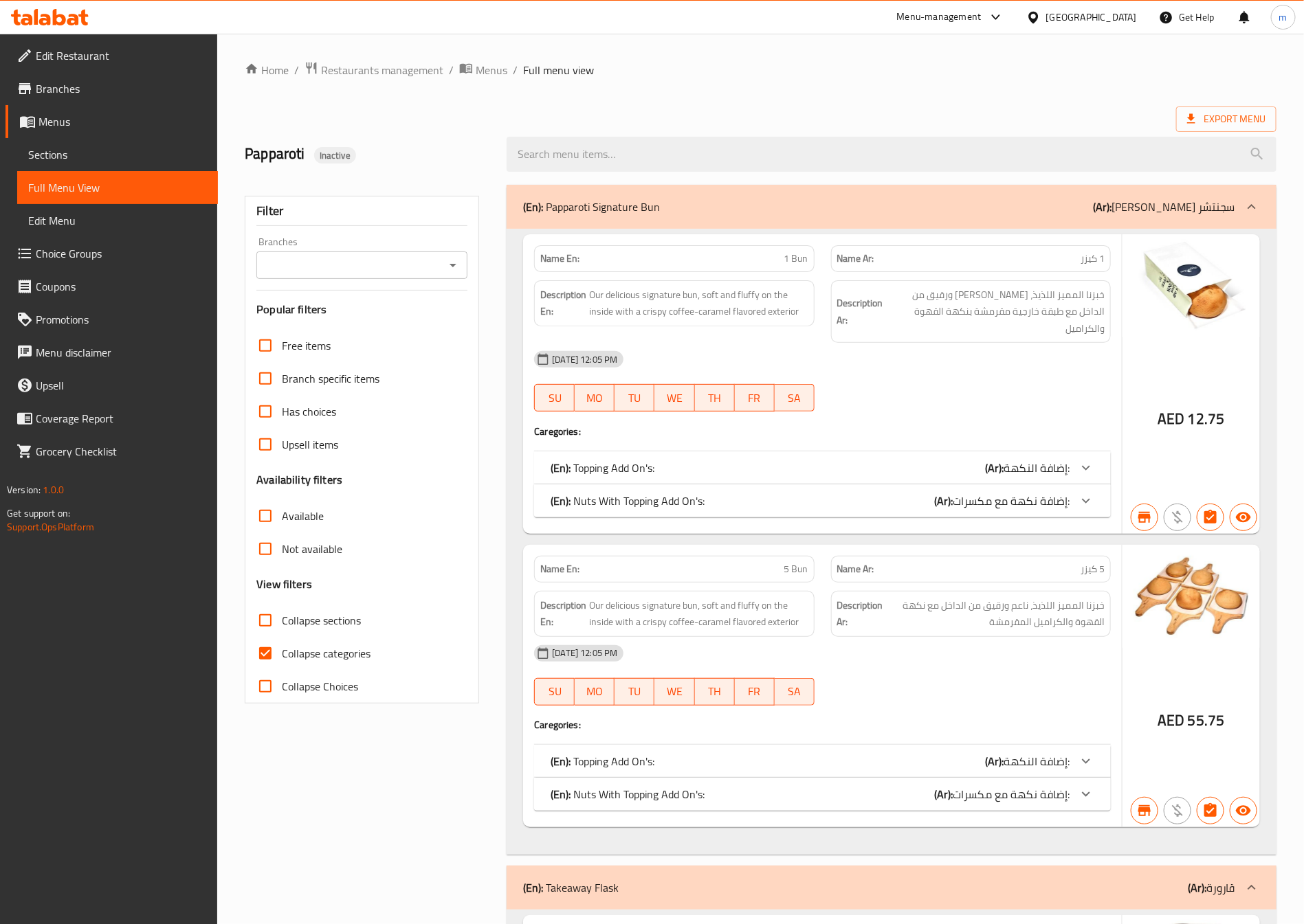
click at [291, 643] on label "Collapse categories" at bounding box center [310, 653] width 122 height 33
click at [281, 643] on input "Collapse categories" at bounding box center [265, 653] width 33 height 33
checkbox input "false"
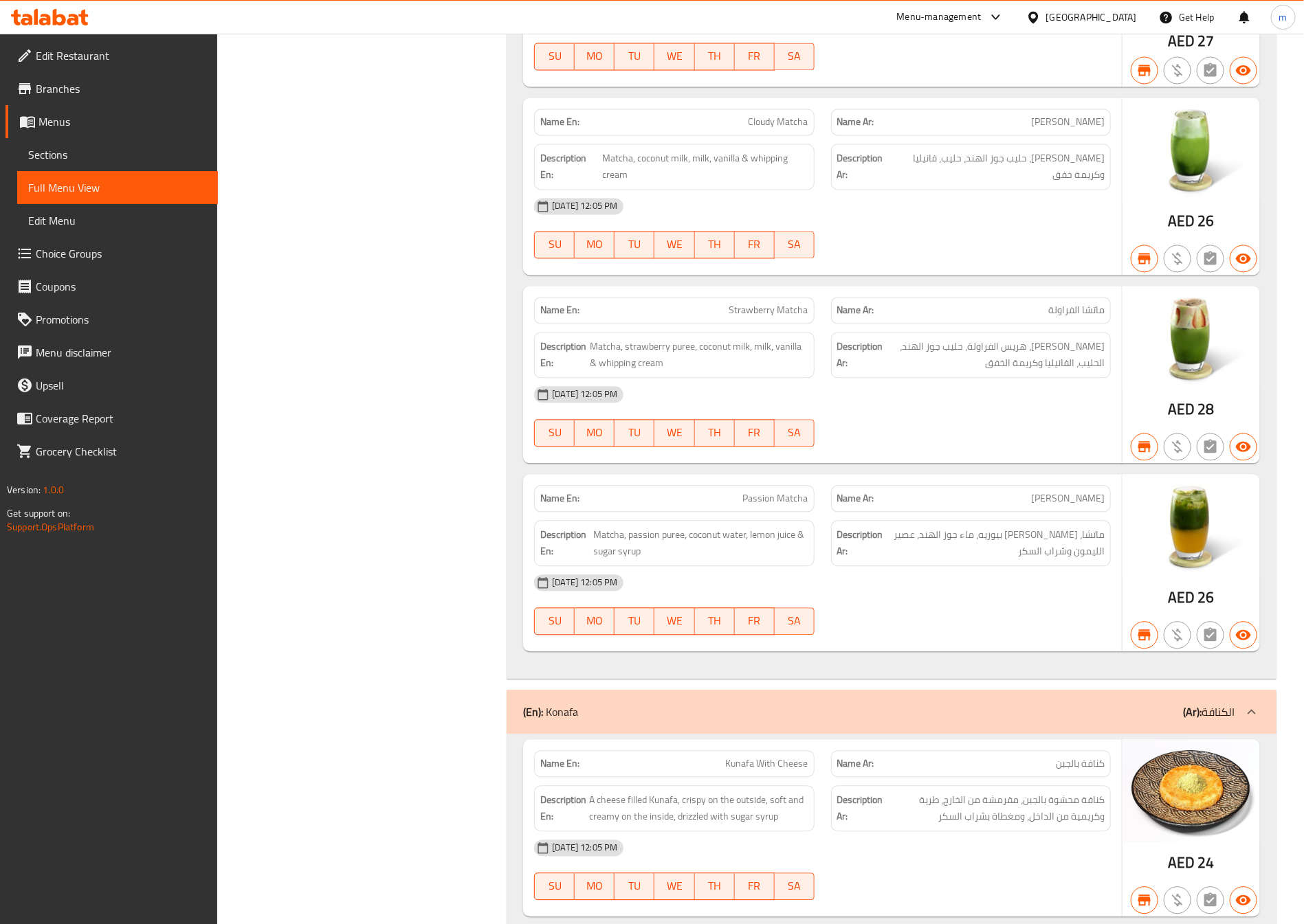
scroll to position [3917, 0]
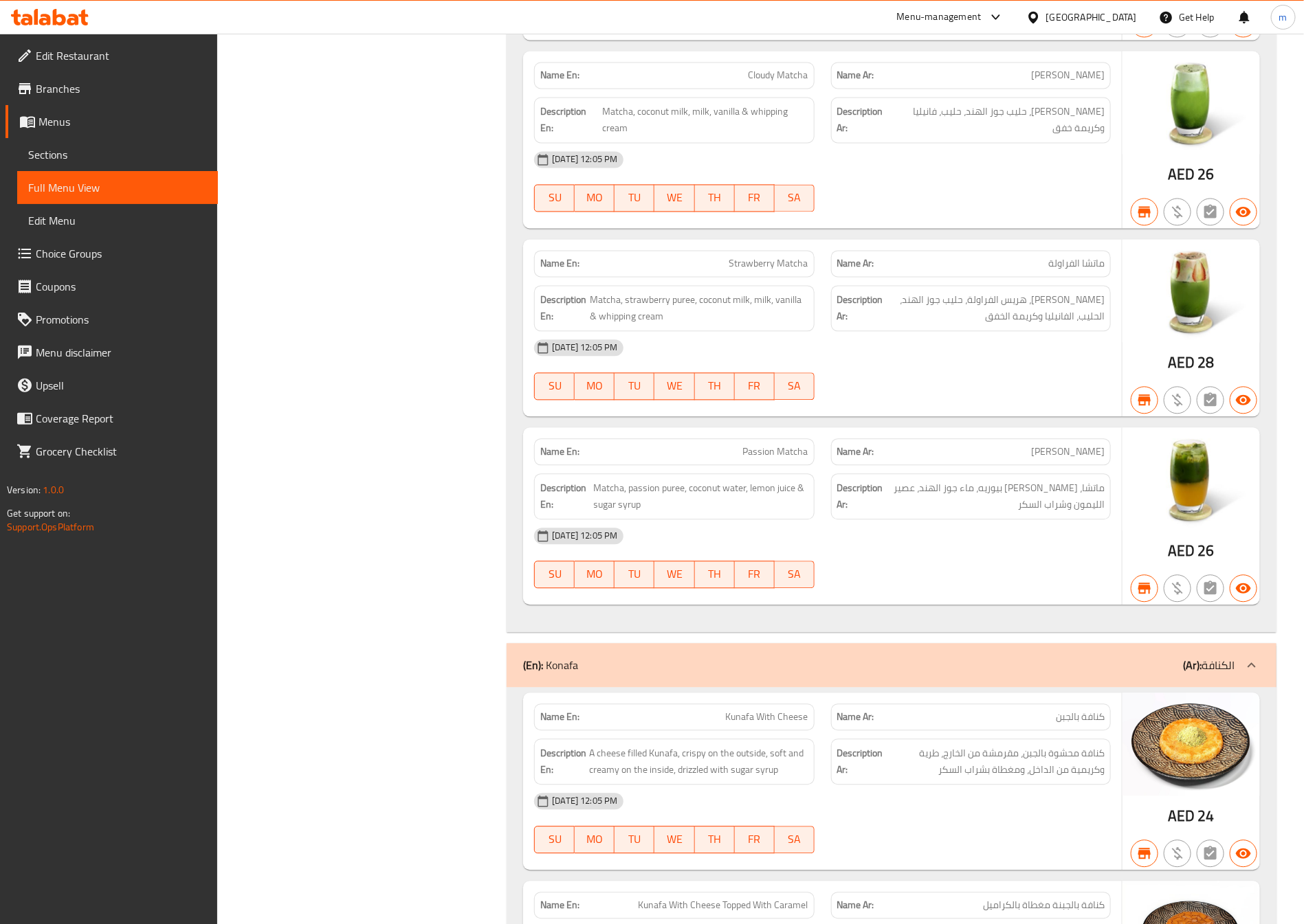
click at [58, 718] on div "Edit Restaurant Branches Menus Sections Full Menu View Edit Menu Choice Groups …" at bounding box center [109, 495] width 218 height 924
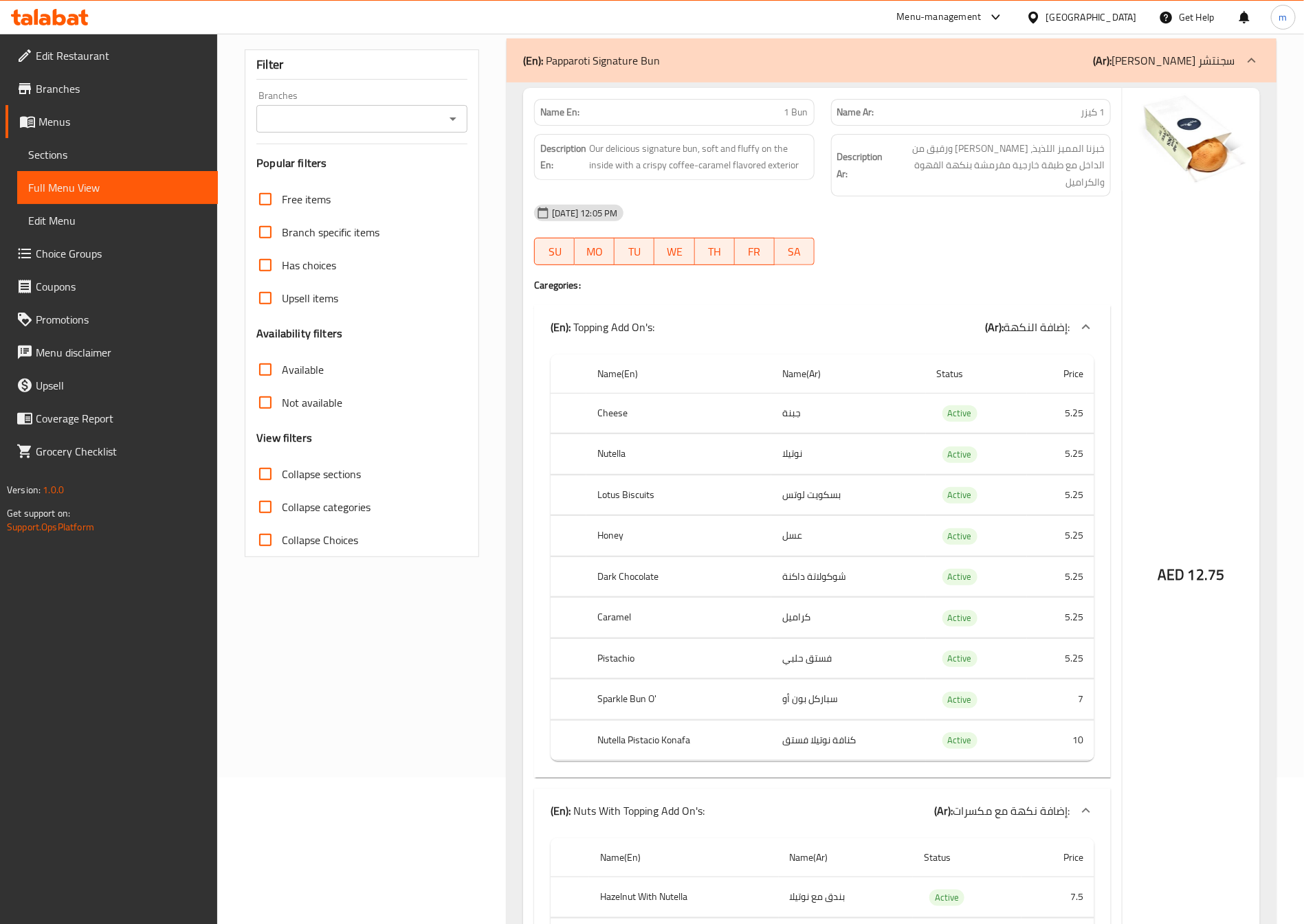
scroll to position [70, 0]
